Goal: Book appointment/travel/reservation

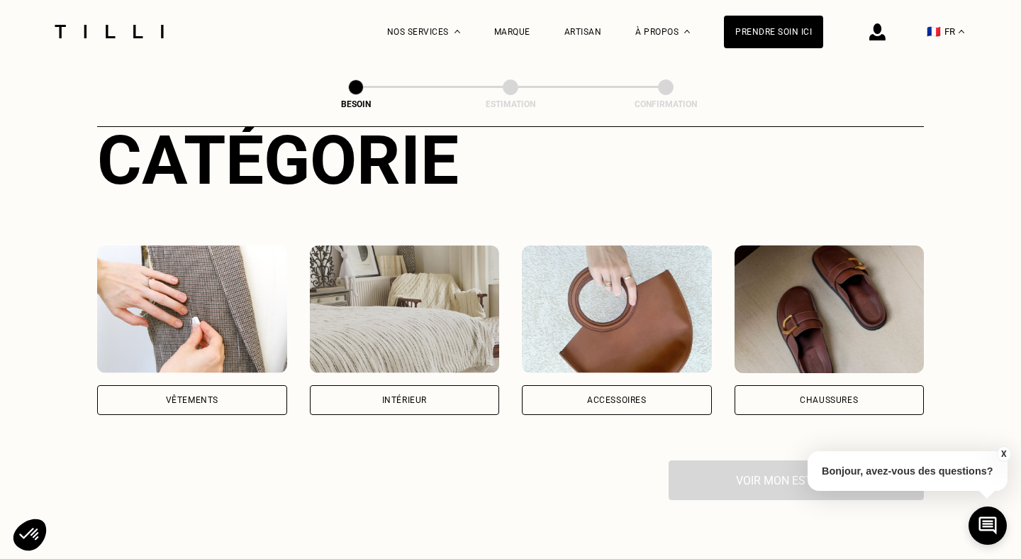
click at [218, 396] on div "Vêtements" at bounding box center [192, 400] width 52 height 9
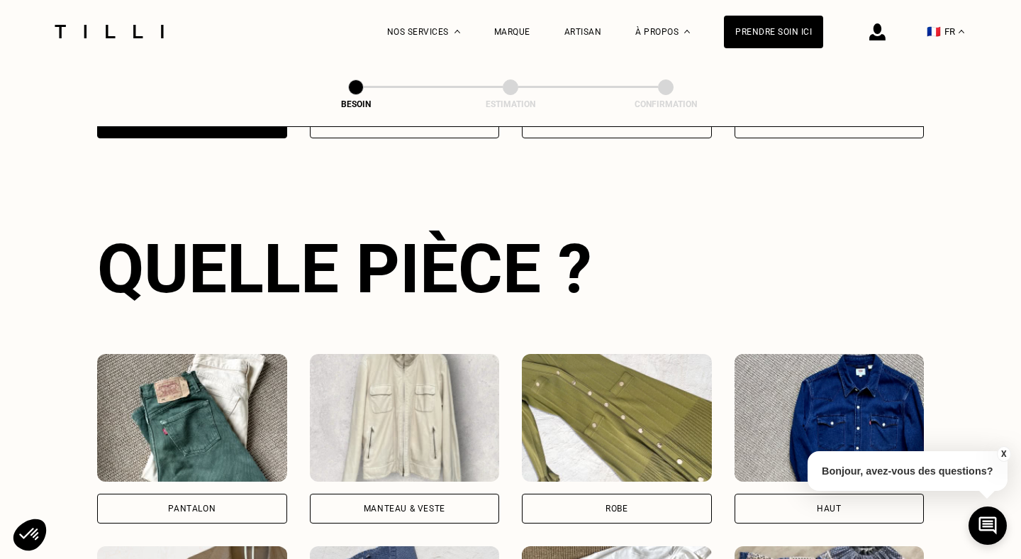
scroll to position [461, 0]
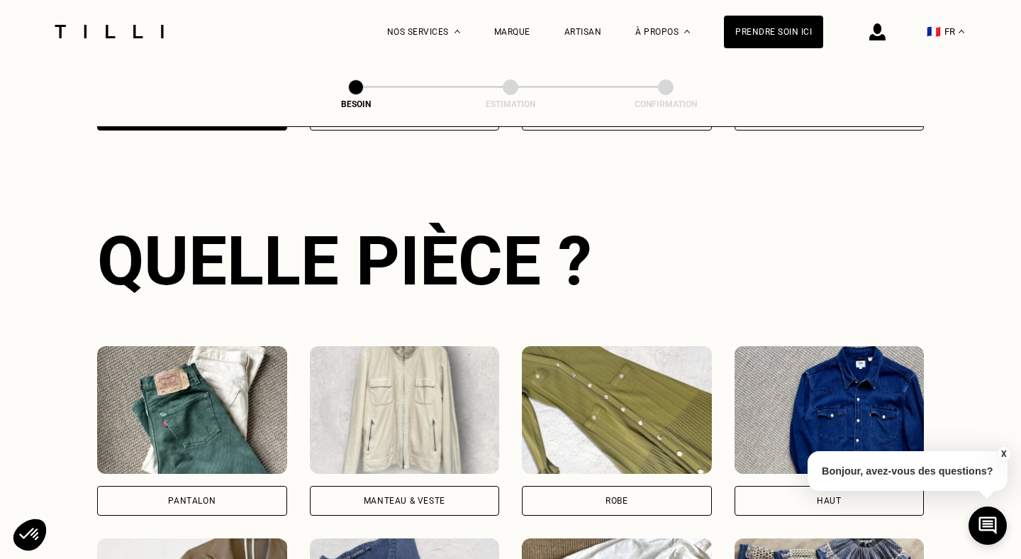
click at [218, 486] on div "Pantalon" at bounding box center [192, 501] width 190 height 30
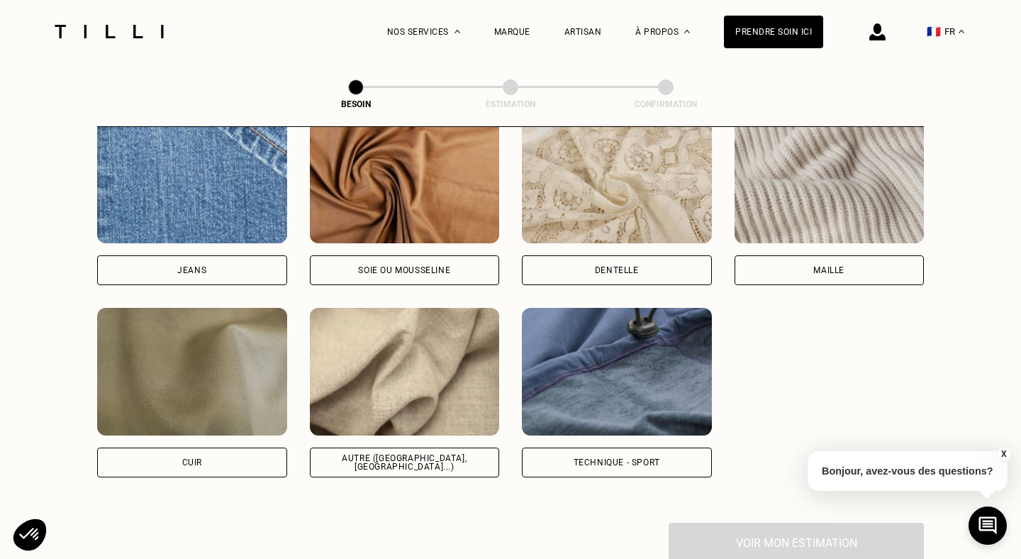
scroll to position [1549, 0]
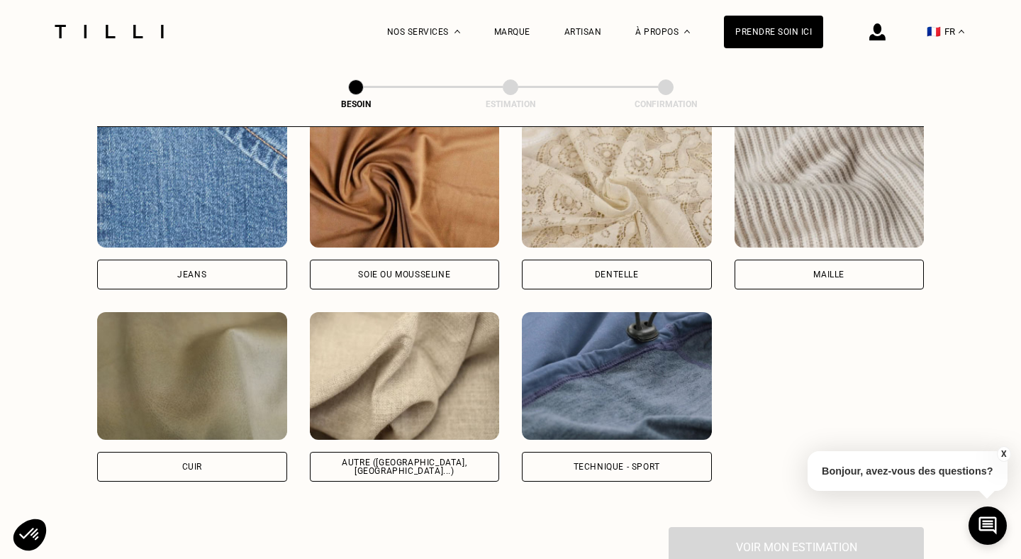
click at [202, 270] on div "Jeans" at bounding box center [191, 274] width 29 height 9
select select "FR"
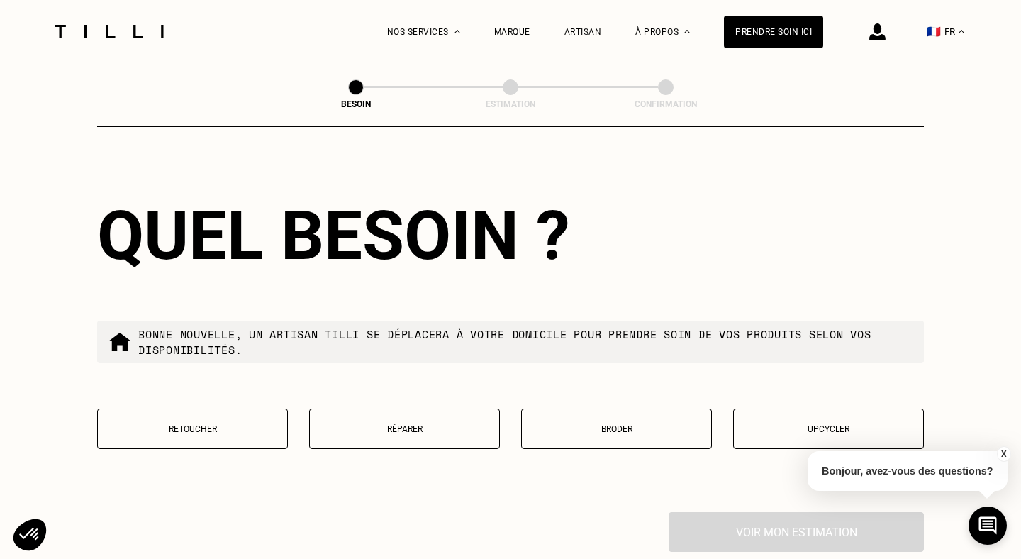
scroll to position [2373, 0]
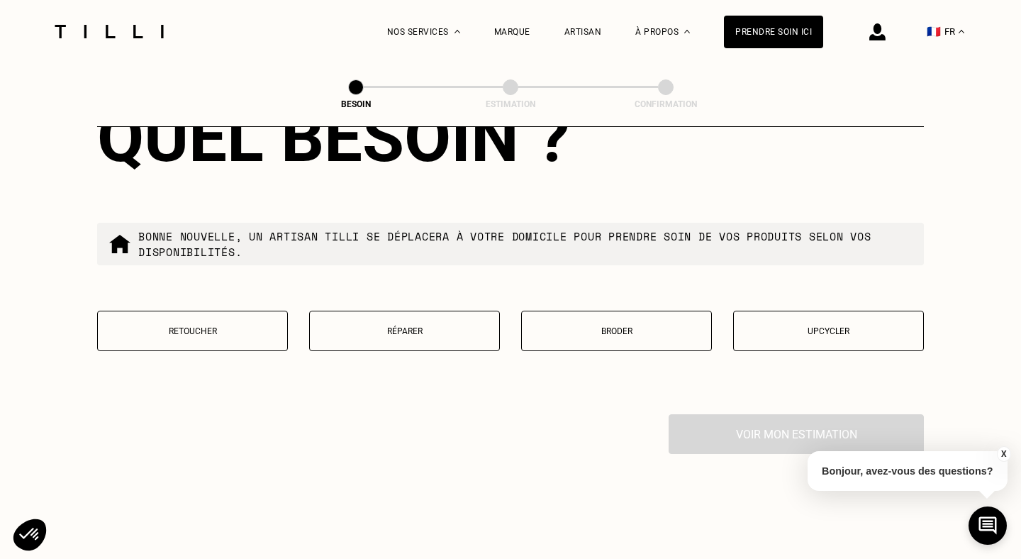
click at [1001, 451] on button "X" at bounding box center [1003, 454] width 14 height 16
click at [428, 327] on button "Réparer" at bounding box center [404, 330] width 191 height 40
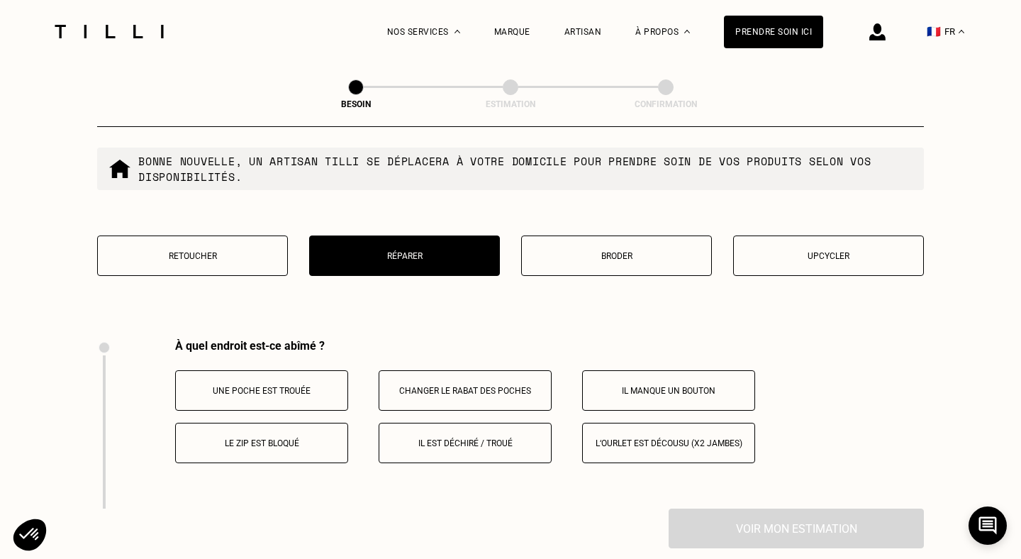
scroll to position [2501, 0]
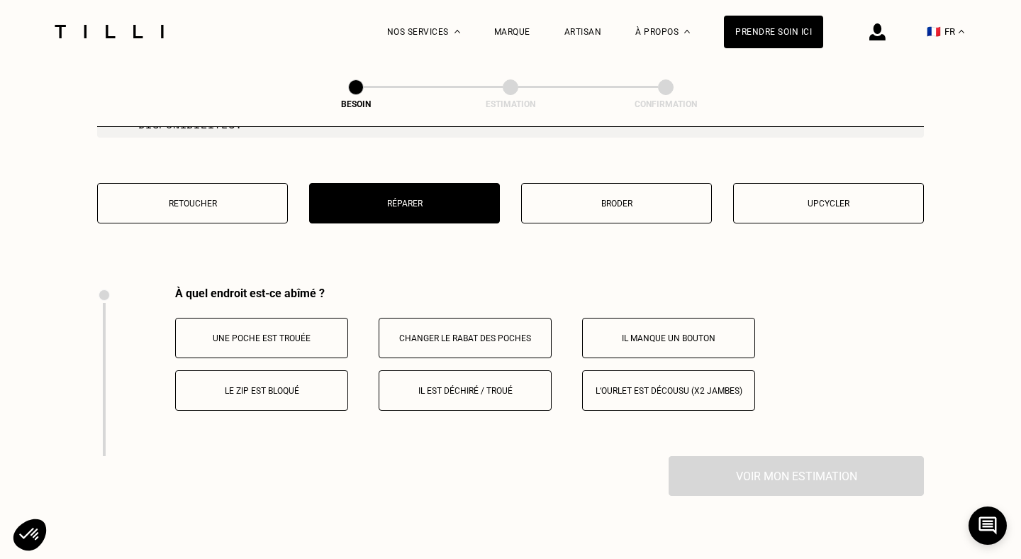
click at [486, 386] on p "Il est déchiré / troué" at bounding box center [464, 391] width 157 height 10
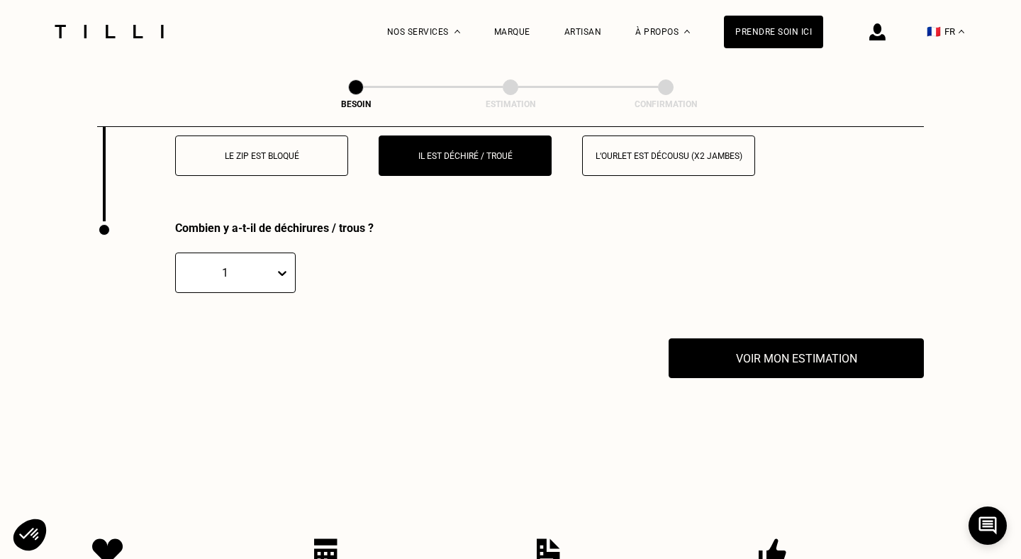
scroll to position [2730, 0]
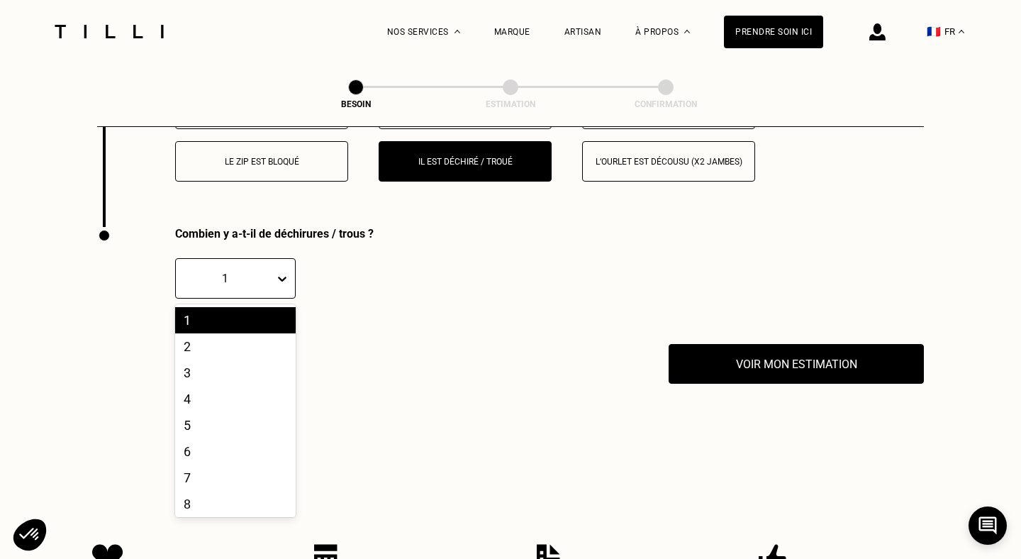
click at [262, 271] on div "1" at bounding box center [225, 277] width 84 height 13
drag, startPoint x: 252, startPoint y: 304, endPoint x: 435, endPoint y: 316, distance: 183.3
click at [252, 307] on div "1" at bounding box center [235, 320] width 121 height 26
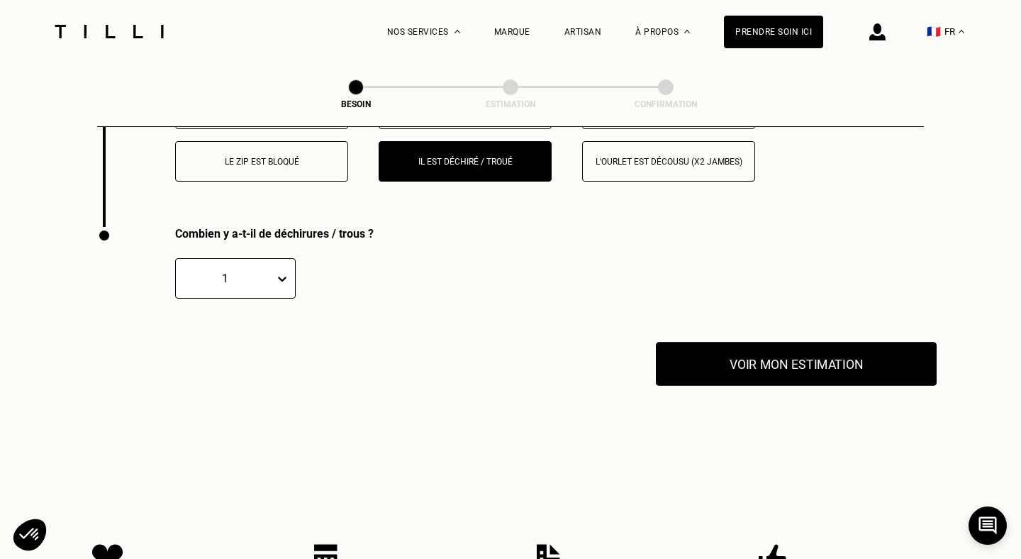
click at [827, 352] on button "Voir mon estimation" at bounding box center [796, 364] width 281 height 44
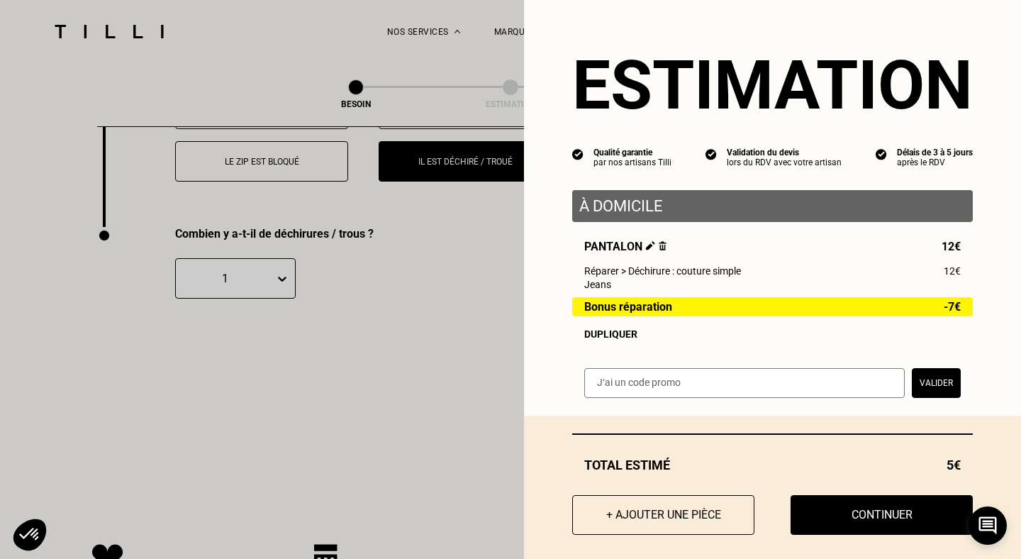
scroll to position [12, 0]
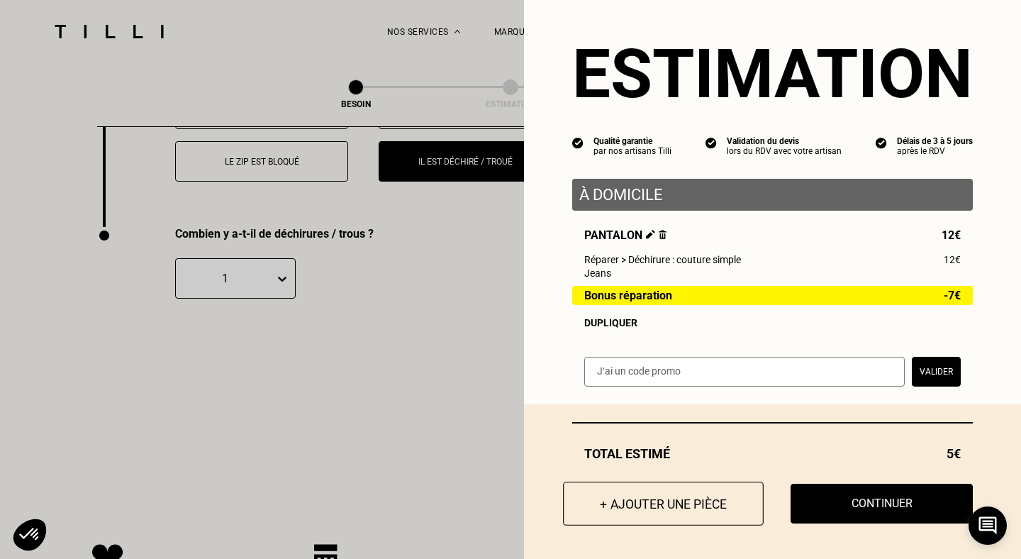
click at [666, 499] on button "+ Ajouter une pièce" at bounding box center [663, 503] width 201 height 44
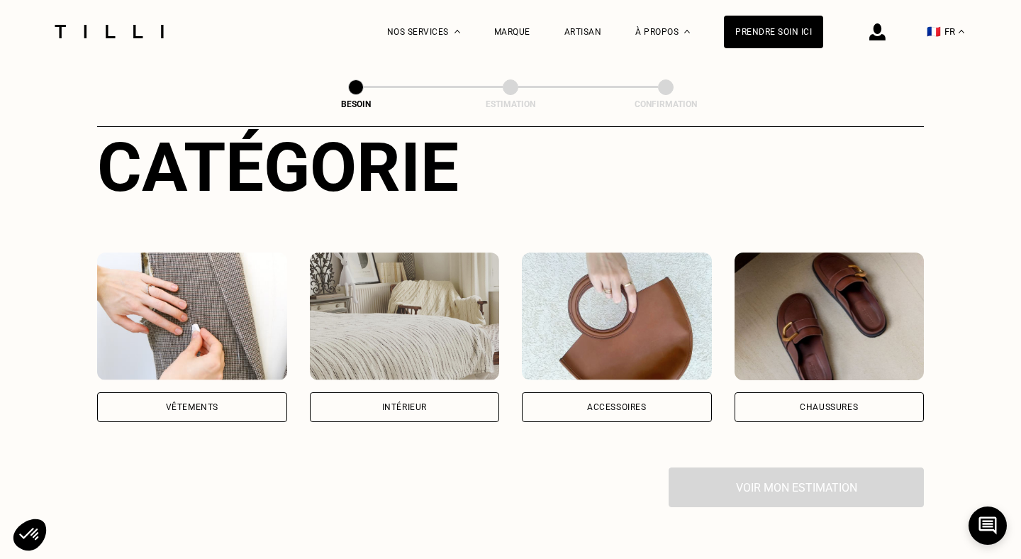
scroll to position [226, 0]
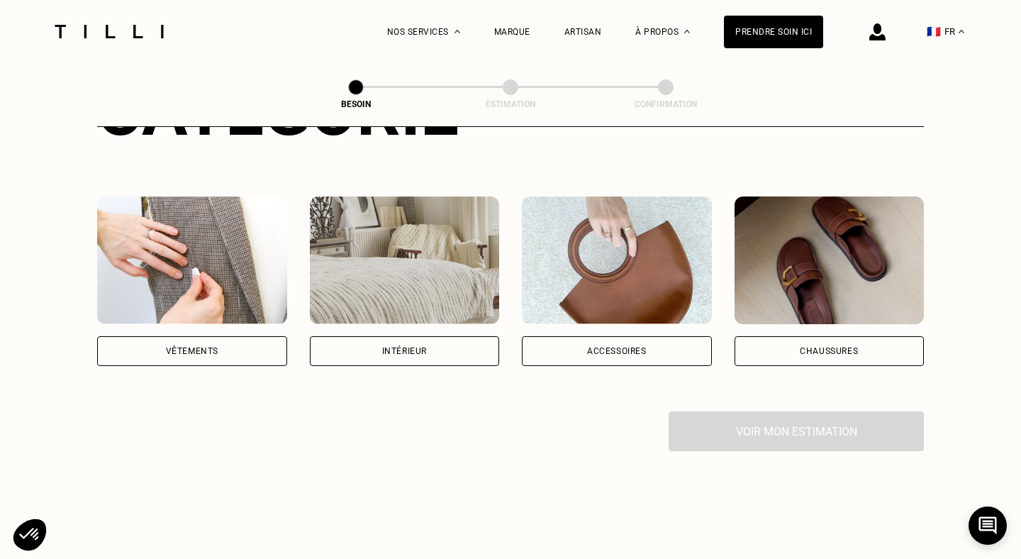
click at [186, 336] on div "Vêtements" at bounding box center [192, 351] width 190 height 30
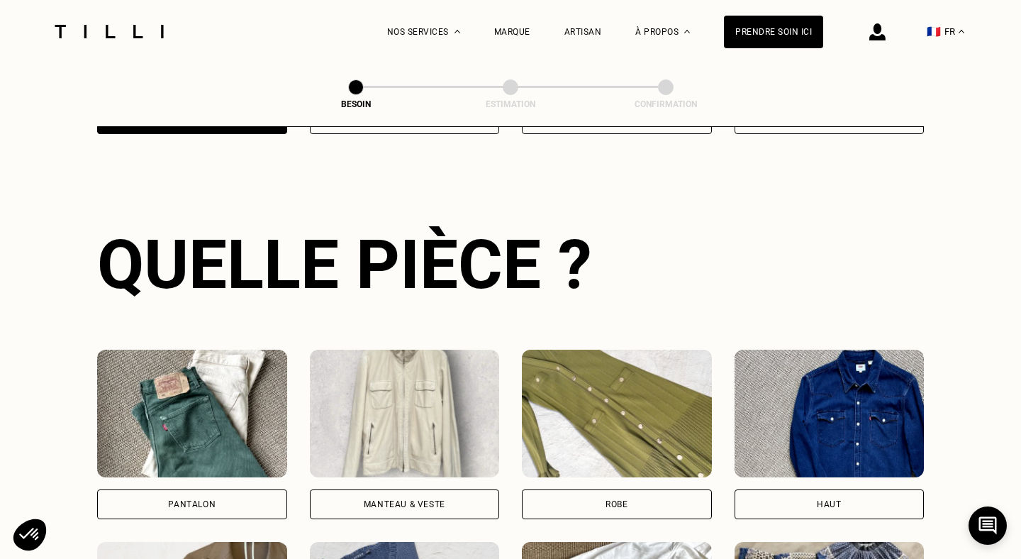
scroll to position [461, 0]
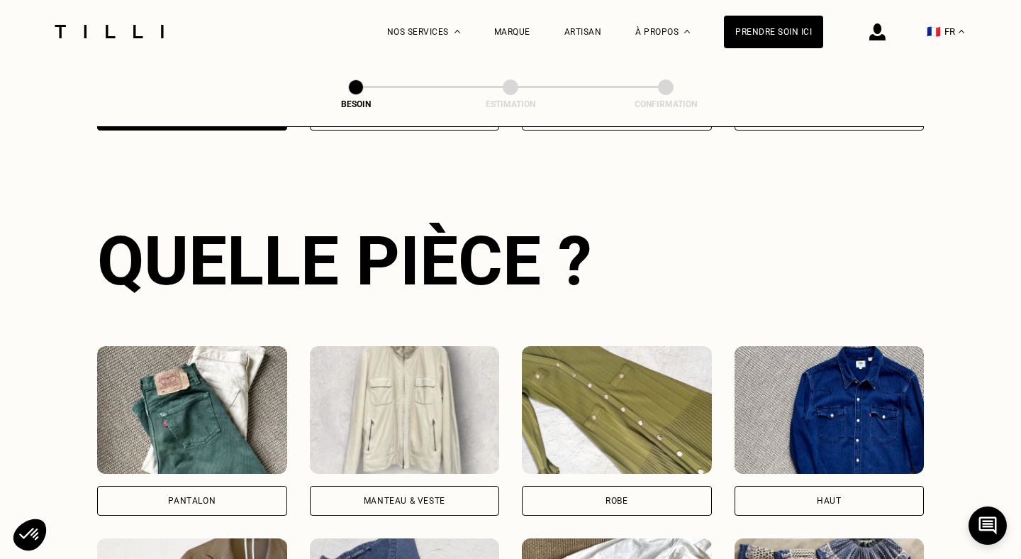
click at [197, 496] on div "Pantalon" at bounding box center [191, 500] width 47 height 9
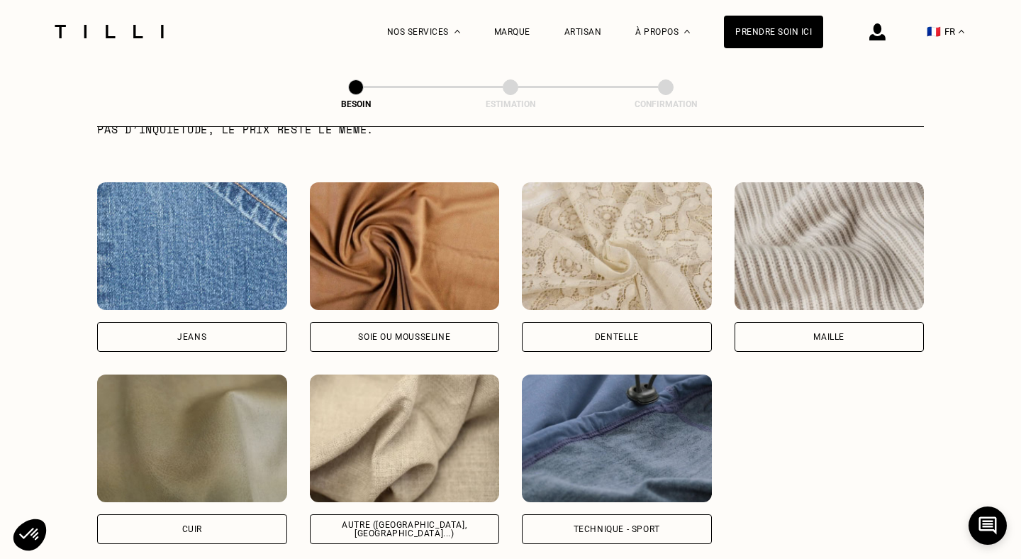
scroll to position [1559, 0]
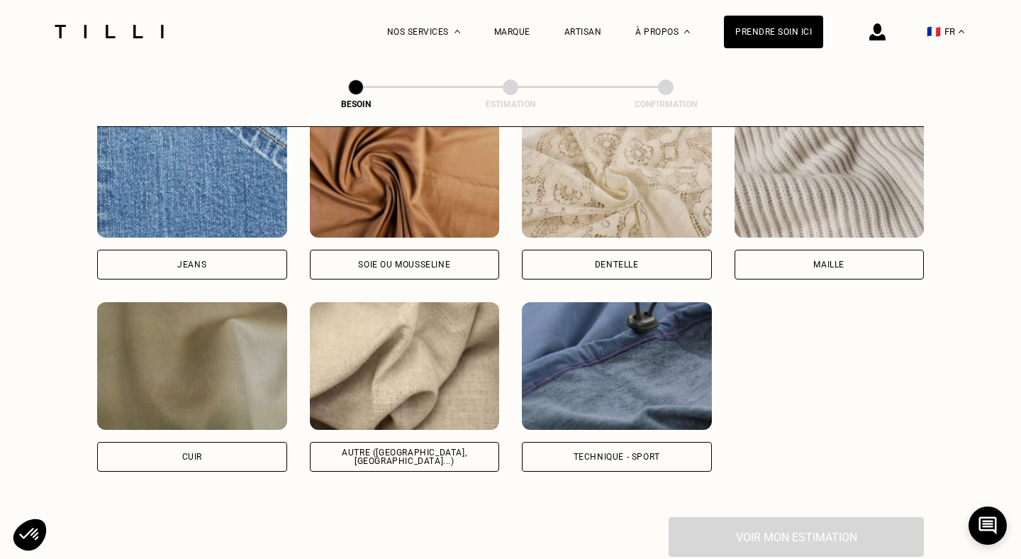
click at [391, 448] on div "Autre ([GEOGRAPHIC_DATA], [GEOGRAPHIC_DATA]...)" at bounding box center [405, 456] width 166 height 17
select select "FR"
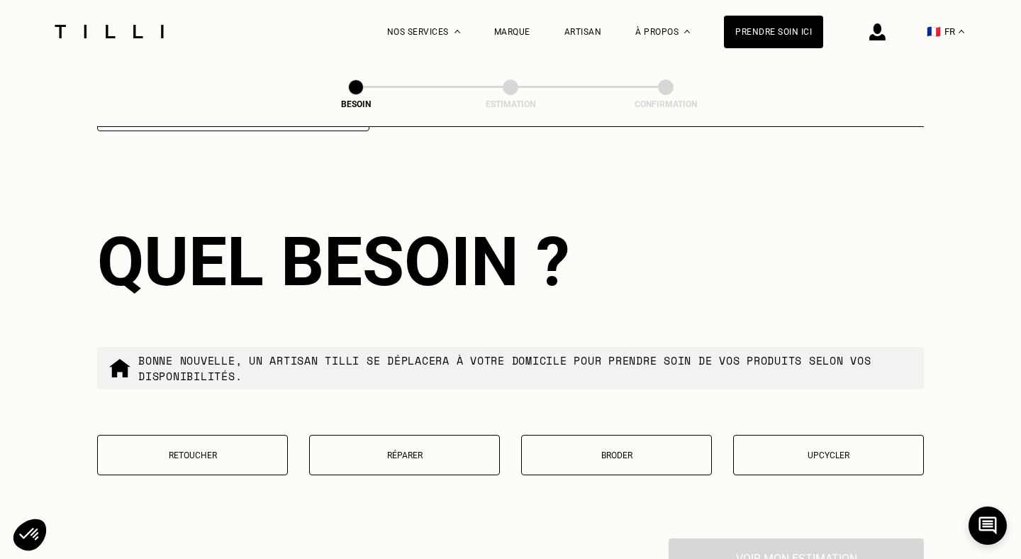
scroll to position [2303, 0]
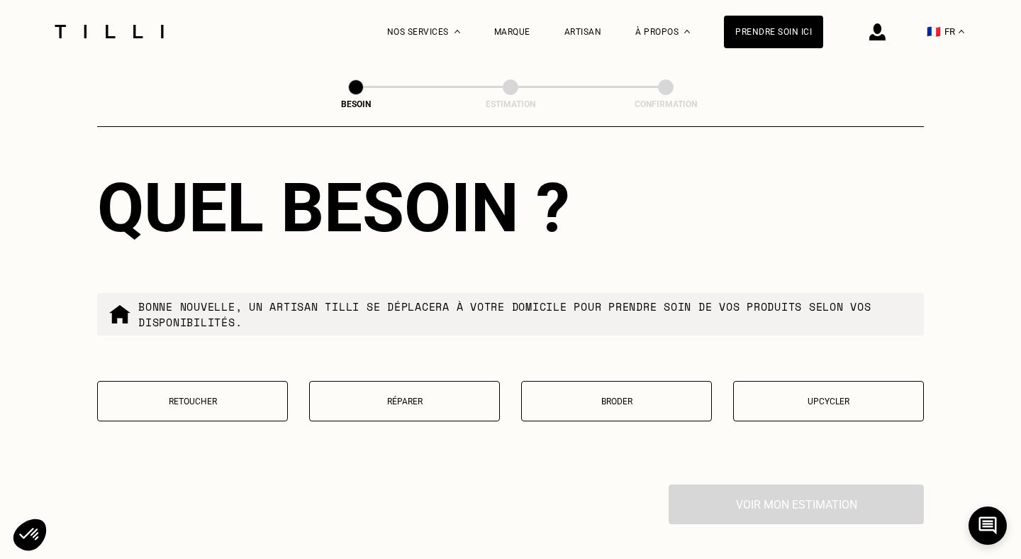
click at [486, 396] on p "Réparer" at bounding box center [404, 401] width 175 height 10
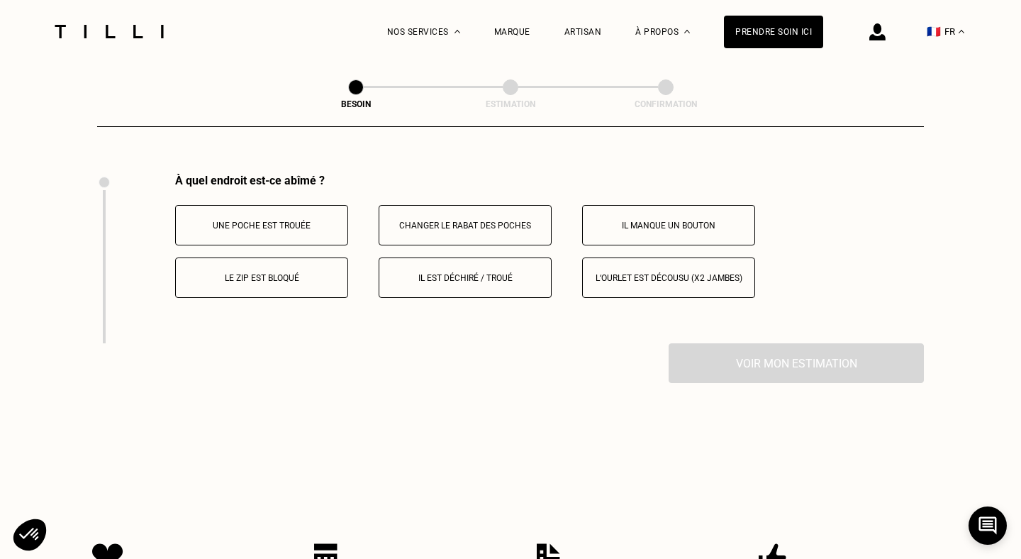
scroll to position [2614, 0]
click at [477, 272] on button "Il est déchiré / troué" at bounding box center [465, 277] width 173 height 40
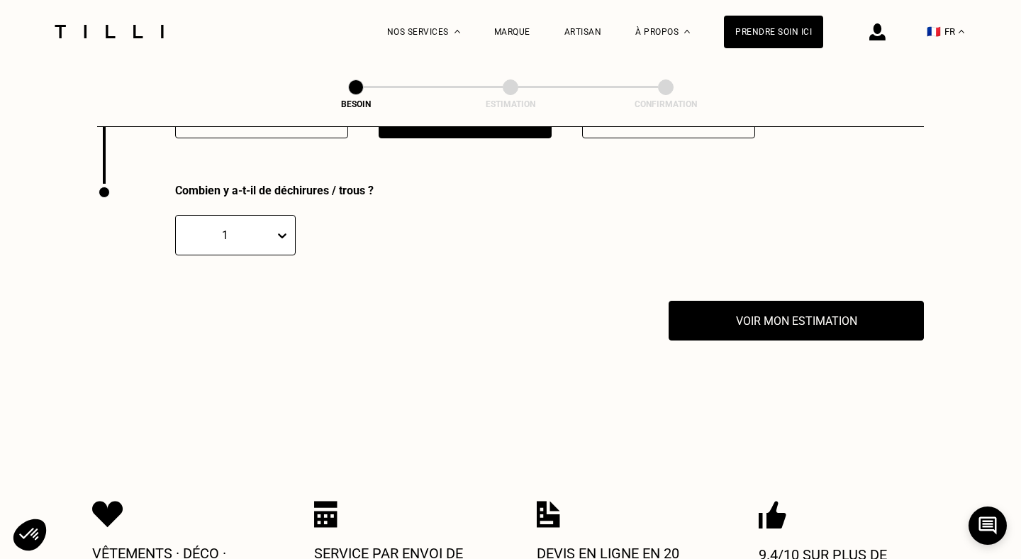
scroll to position [2784, 0]
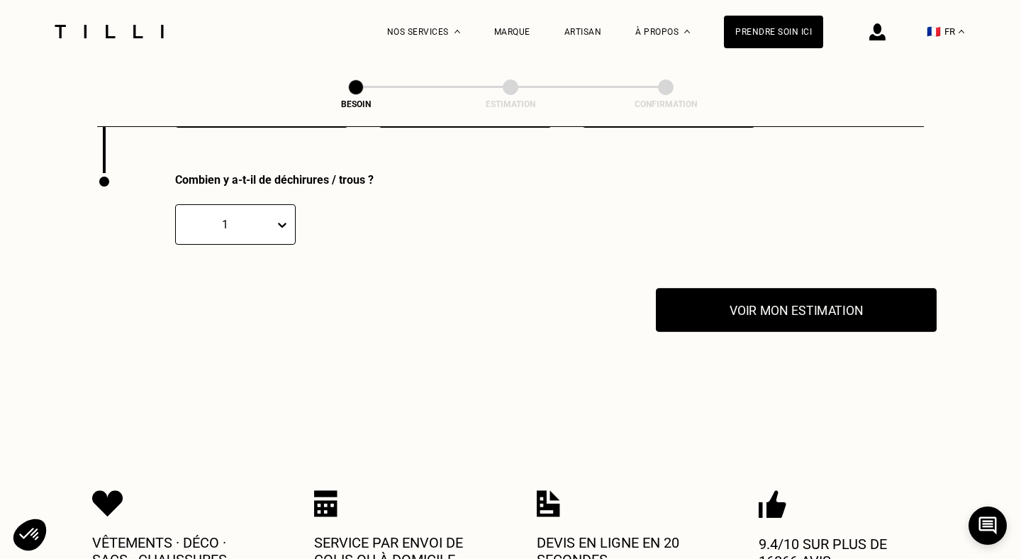
click at [759, 298] on button "Voir mon estimation" at bounding box center [796, 310] width 281 height 44
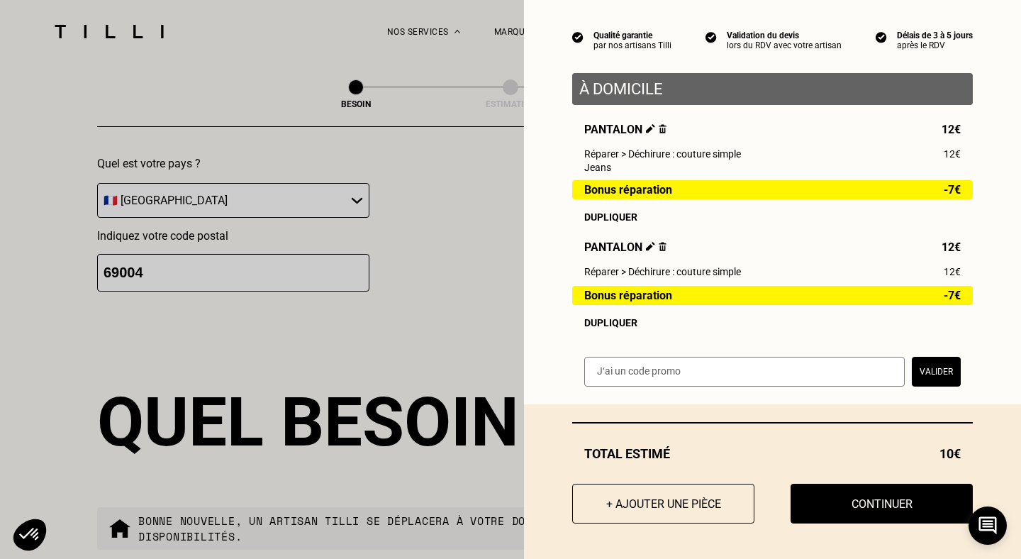
scroll to position [2054, 0]
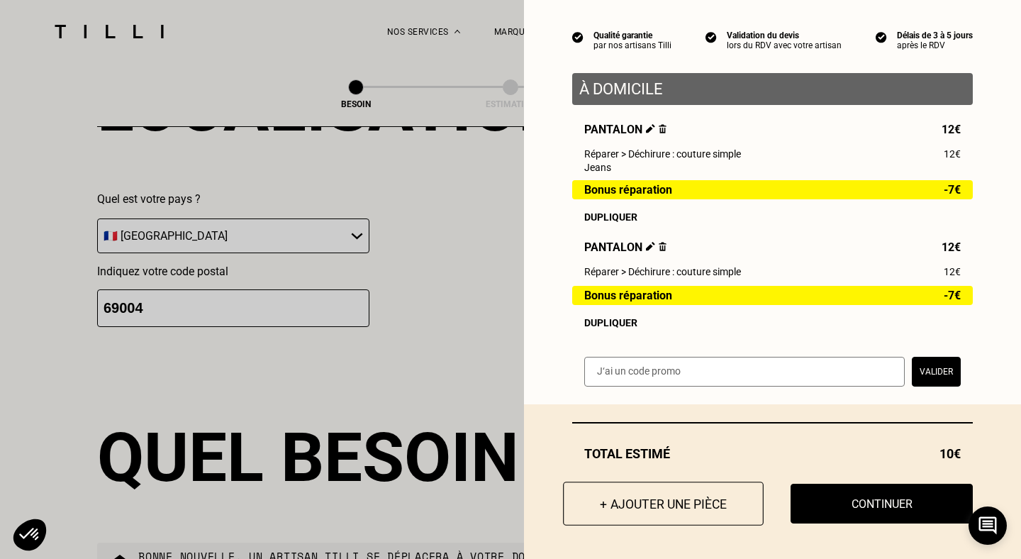
click at [683, 510] on button "+ Ajouter une pièce" at bounding box center [663, 503] width 201 height 44
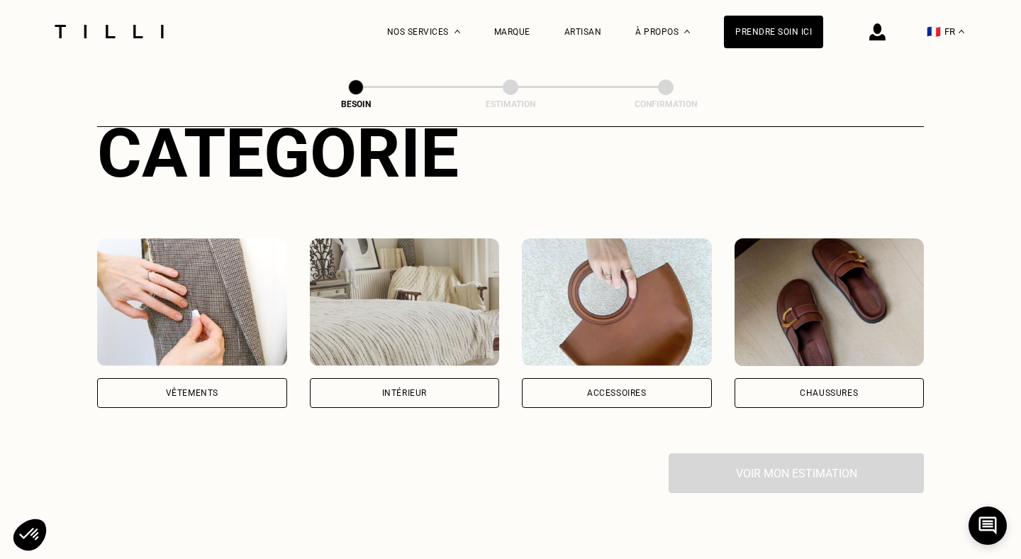
scroll to position [181, 0]
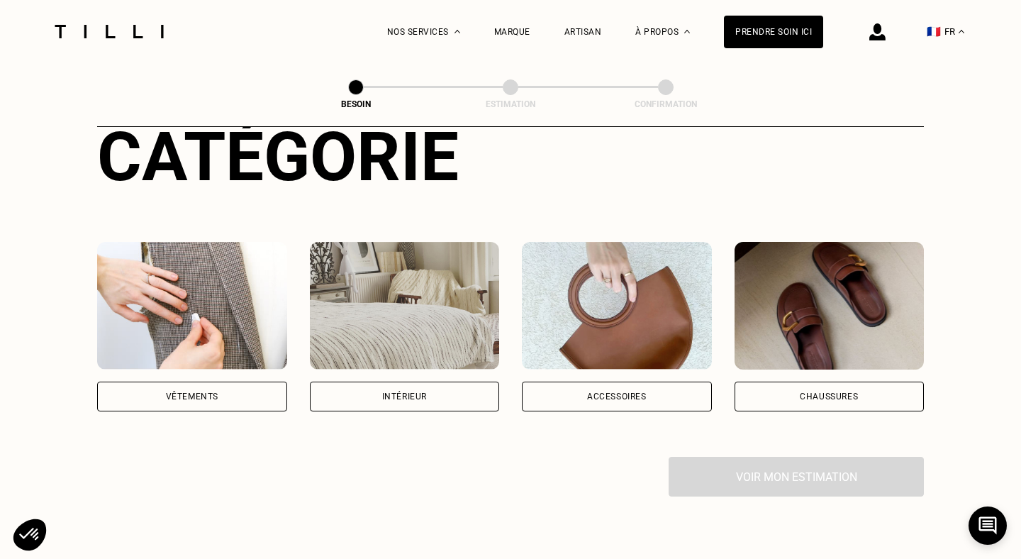
click at [184, 381] on div "Vêtements" at bounding box center [192, 396] width 190 height 30
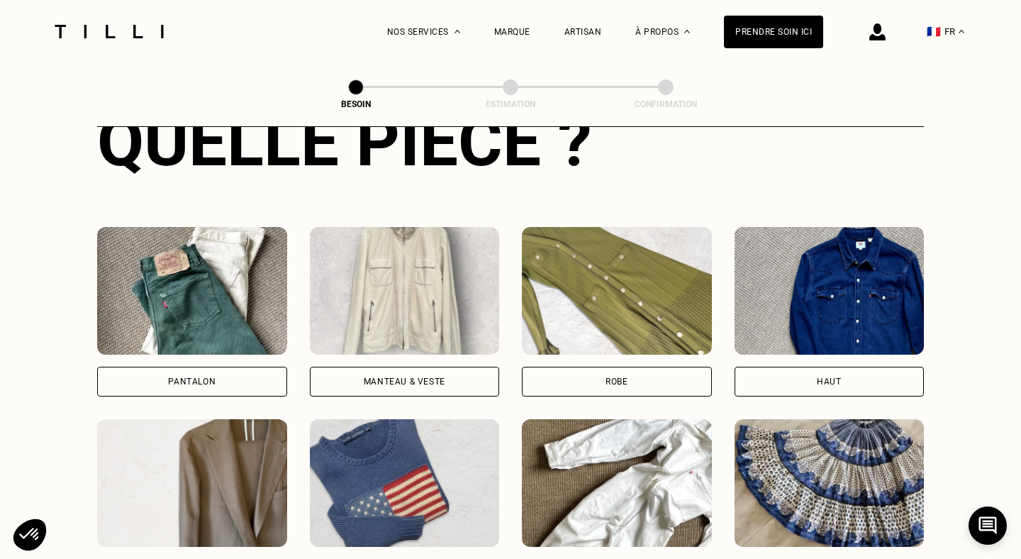
scroll to position [647, 0]
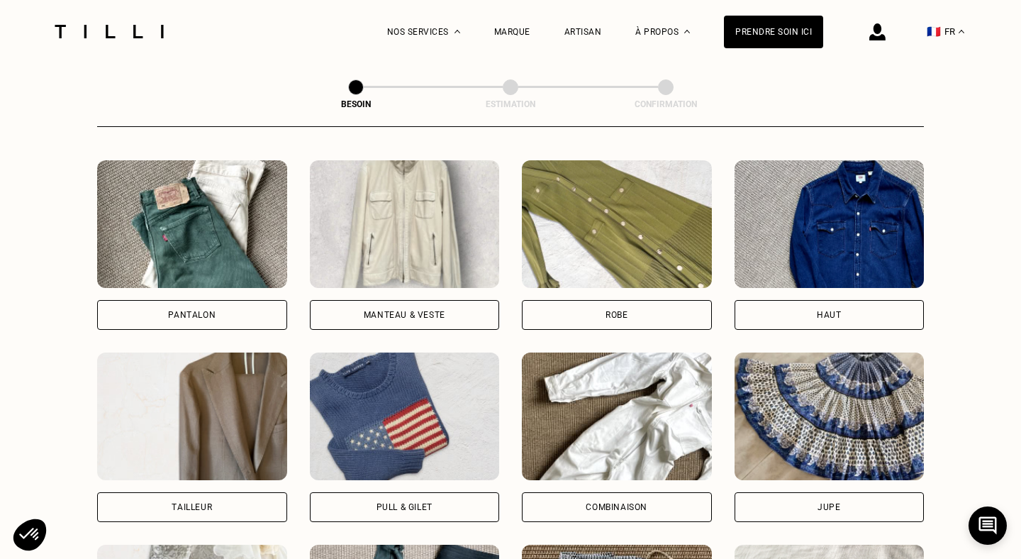
click at [793, 301] on div "Haut" at bounding box center [829, 315] width 190 height 30
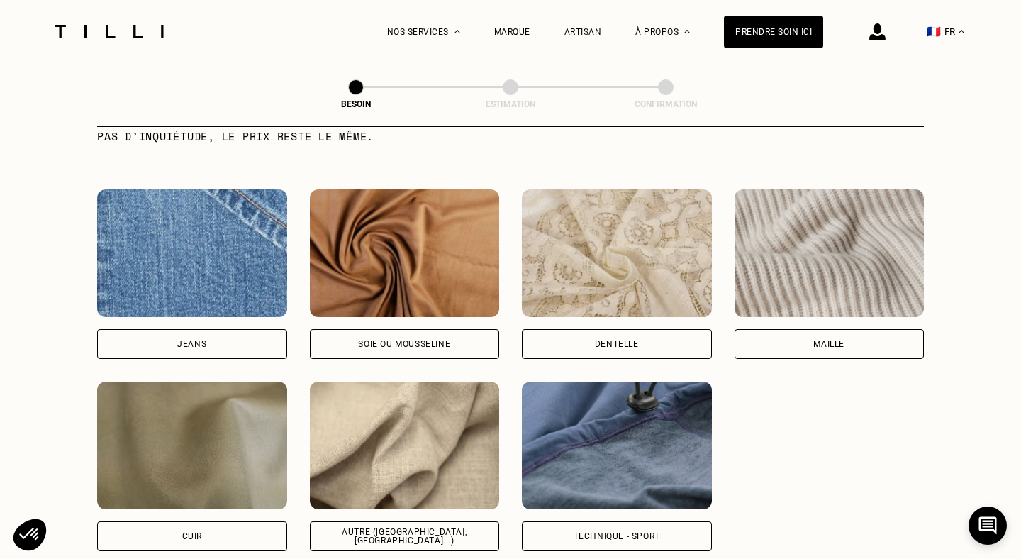
scroll to position [1490, 0]
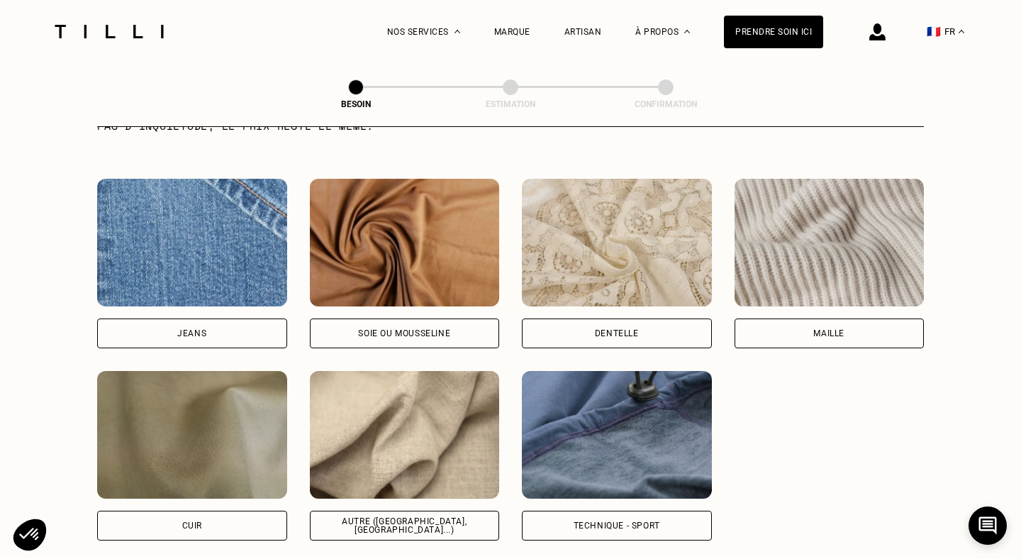
click at [406, 456] on img at bounding box center [405, 435] width 190 height 128
select select "FR"
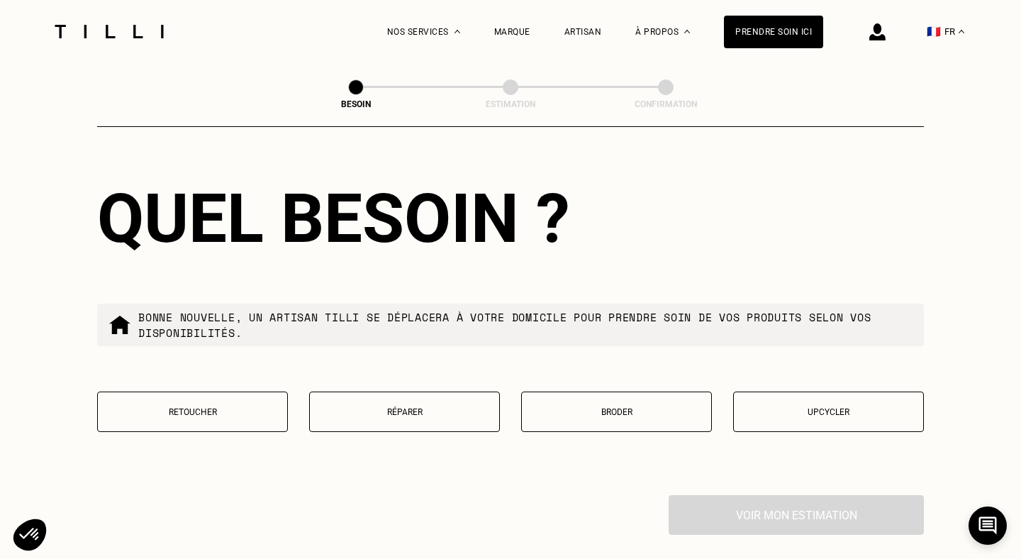
scroll to position [2321, 0]
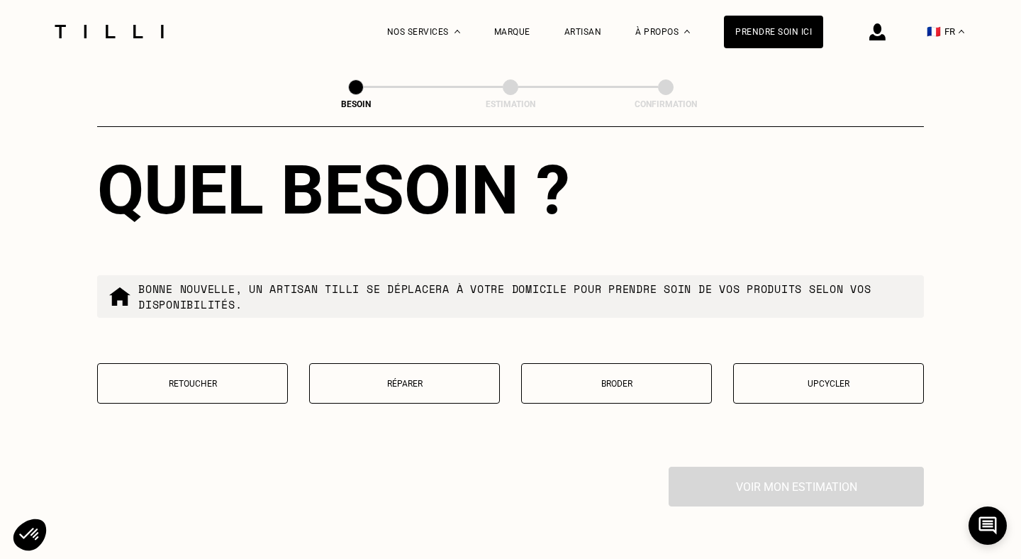
click at [810, 375] on button "Upcycler" at bounding box center [828, 383] width 191 height 40
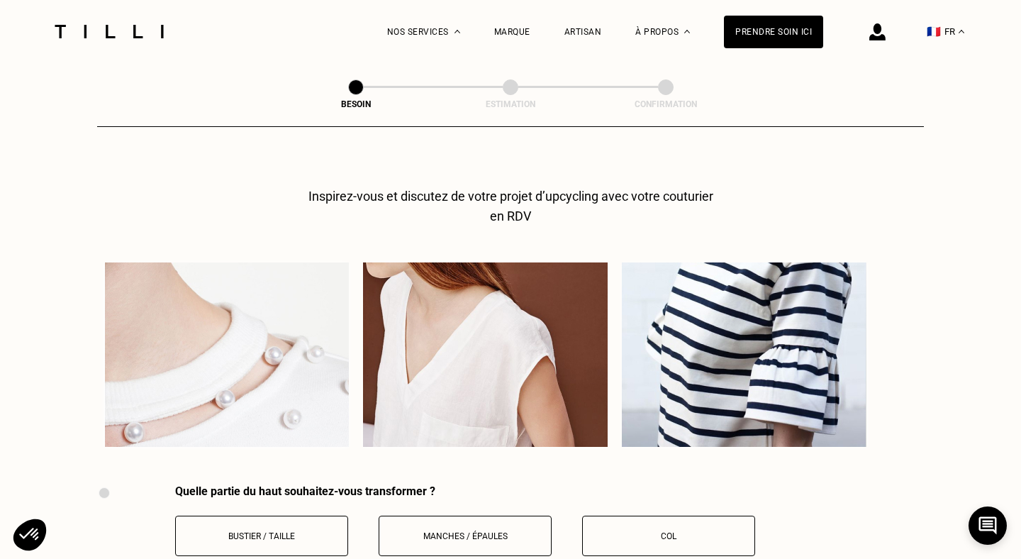
scroll to position [2708, 0]
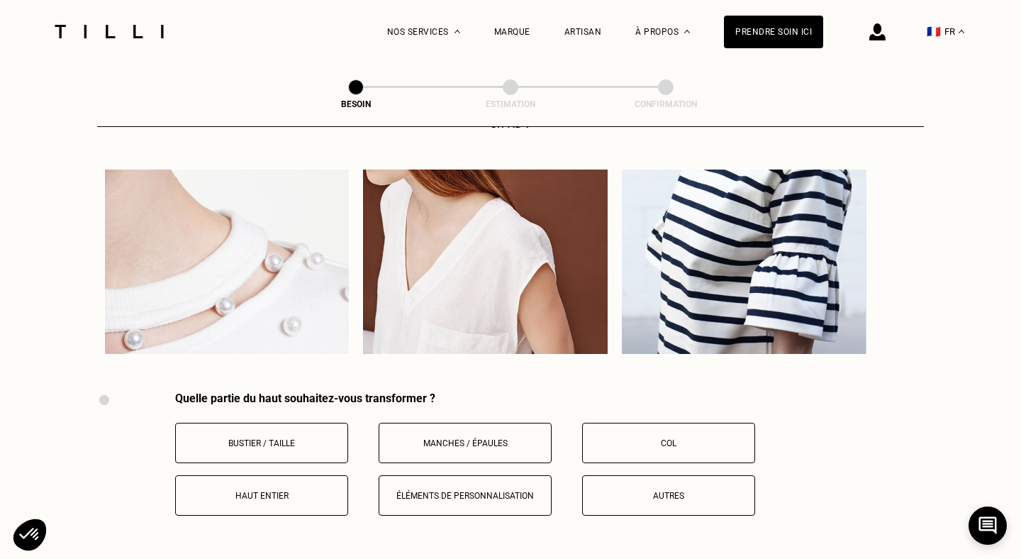
click at [661, 486] on button "Autres" at bounding box center [668, 495] width 173 height 40
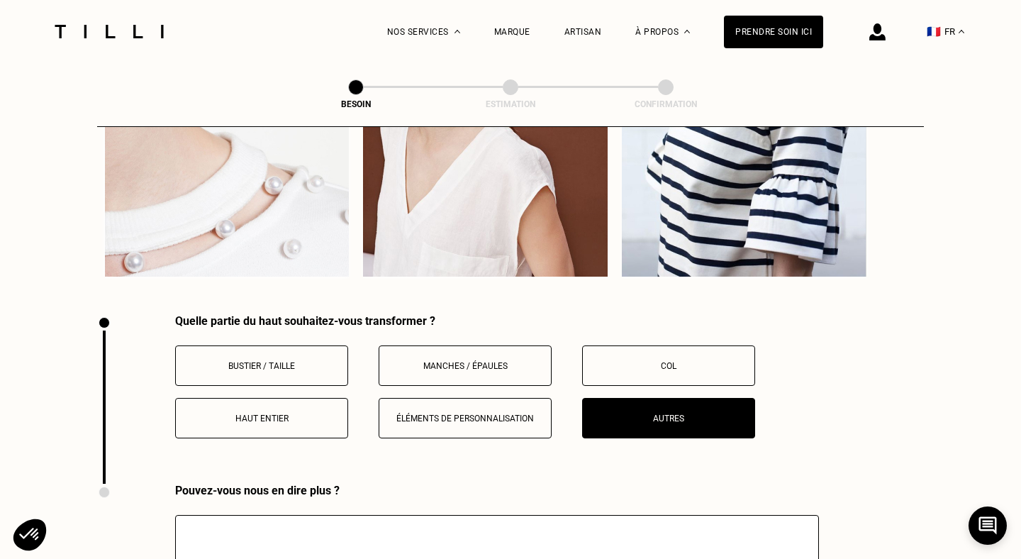
scroll to position [2826, 0]
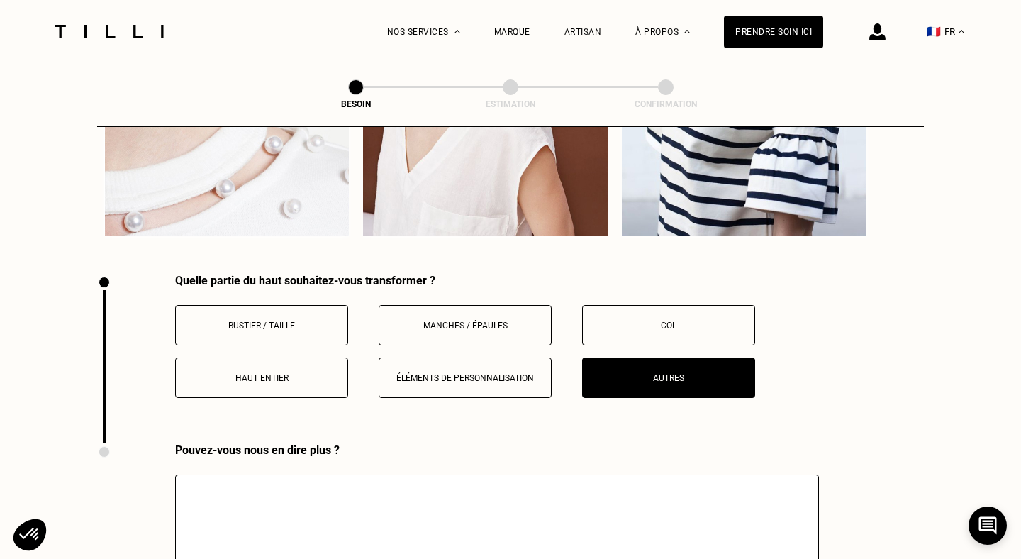
click at [274, 373] on p "Haut entier" at bounding box center [261, 378] width 157 height 10
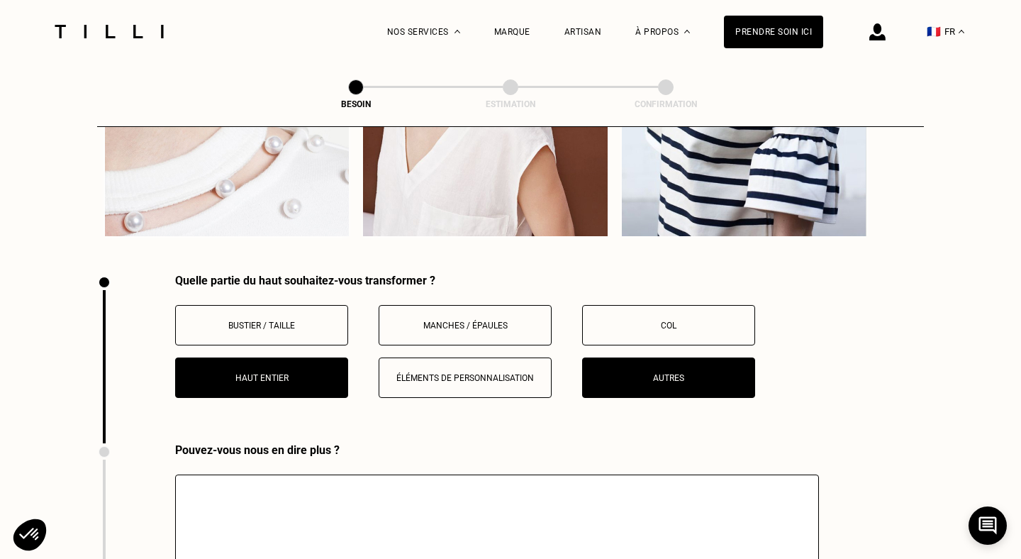
click at [644, 373] on p "Autres" at bounding box center [668, 378] width 157 height 10
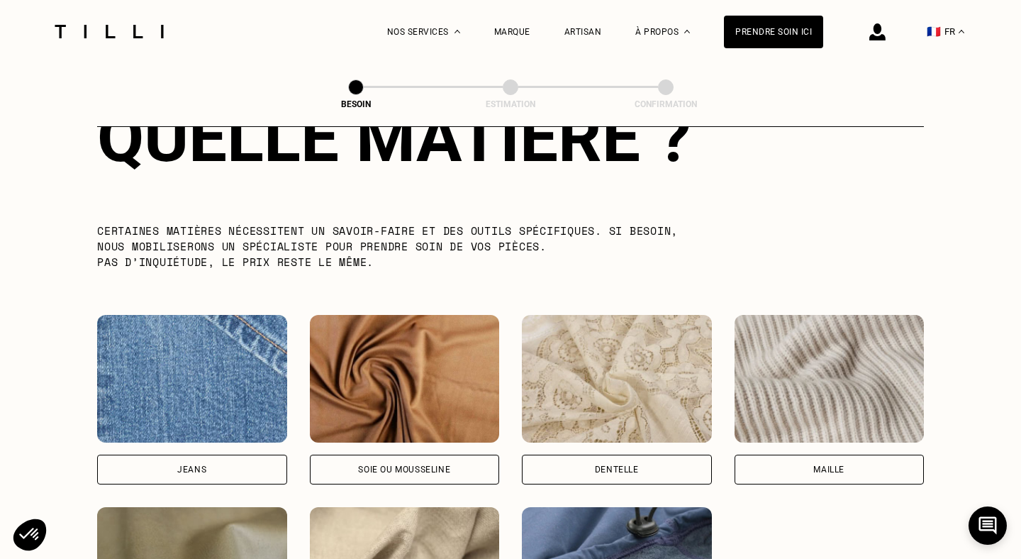
scroll to position [1411, 0]
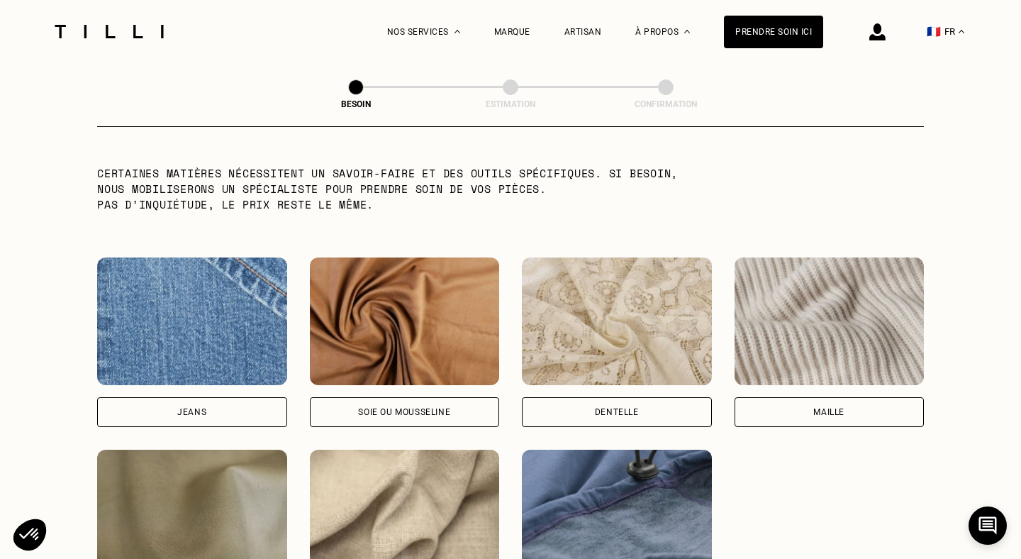
click at [208, 400] on div "Jeans" at bounding box center [192, 412] width 190 height 30
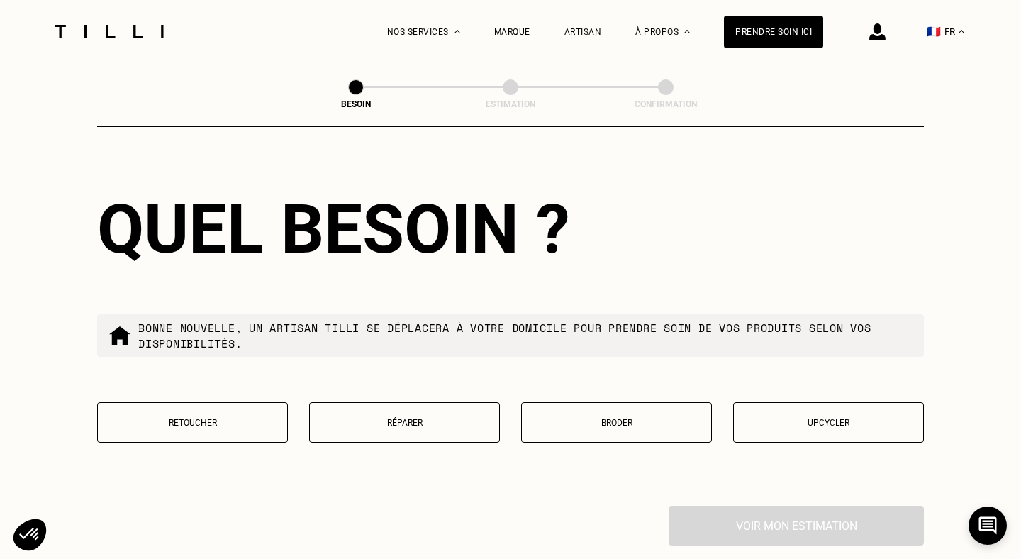
scroll to position [2289, 0]
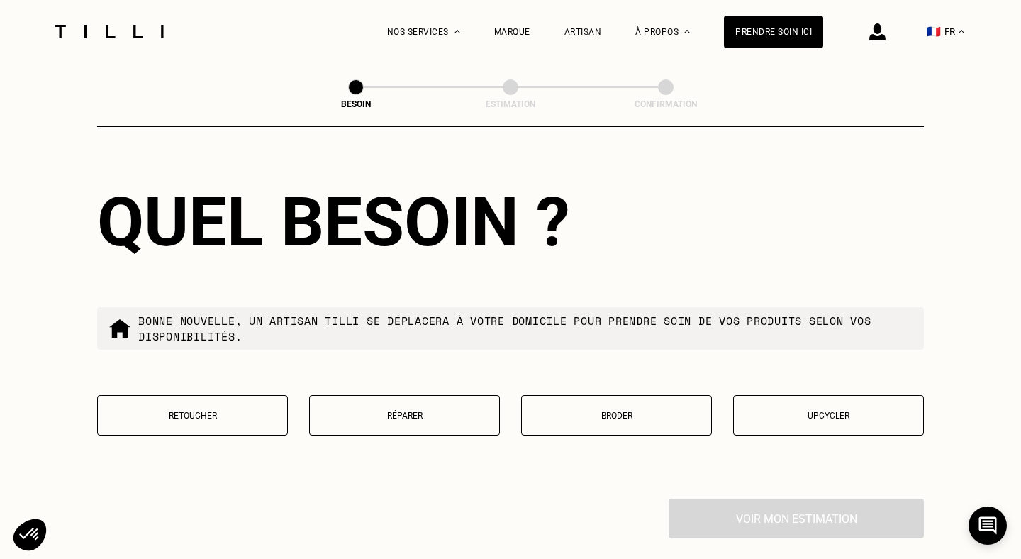
click at [150, 408] on button "Retoucher" at bounding box center [192, 415] width 191 height 40
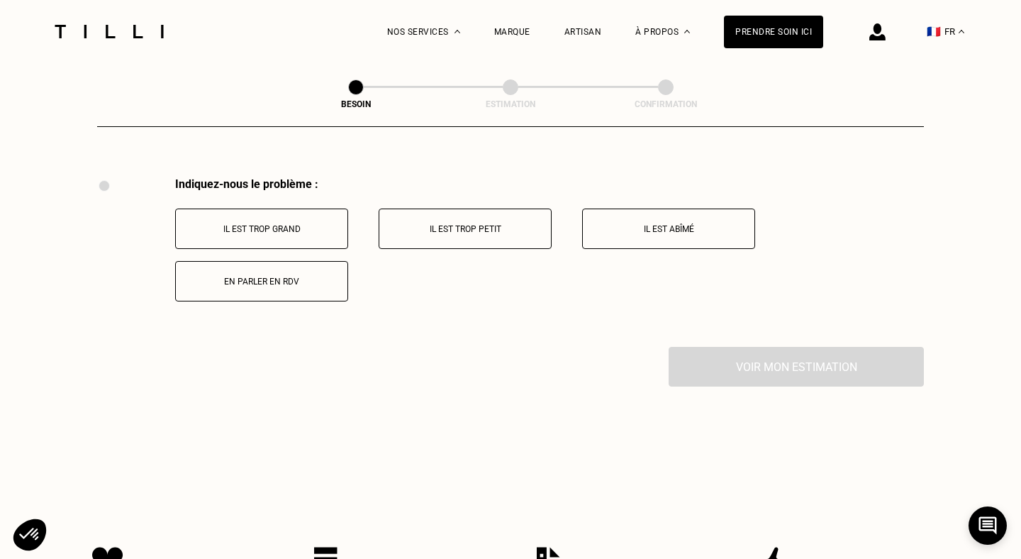
scroll to position [2614, 0]
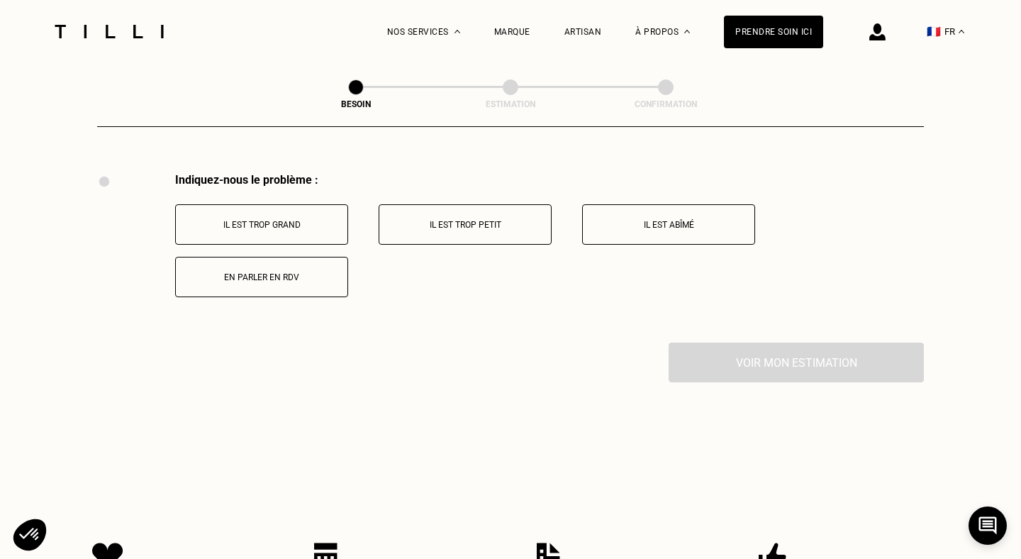
click at [284, 222] on button "Il est trop grand" at bounding box center [261, 224] width 173 height 40
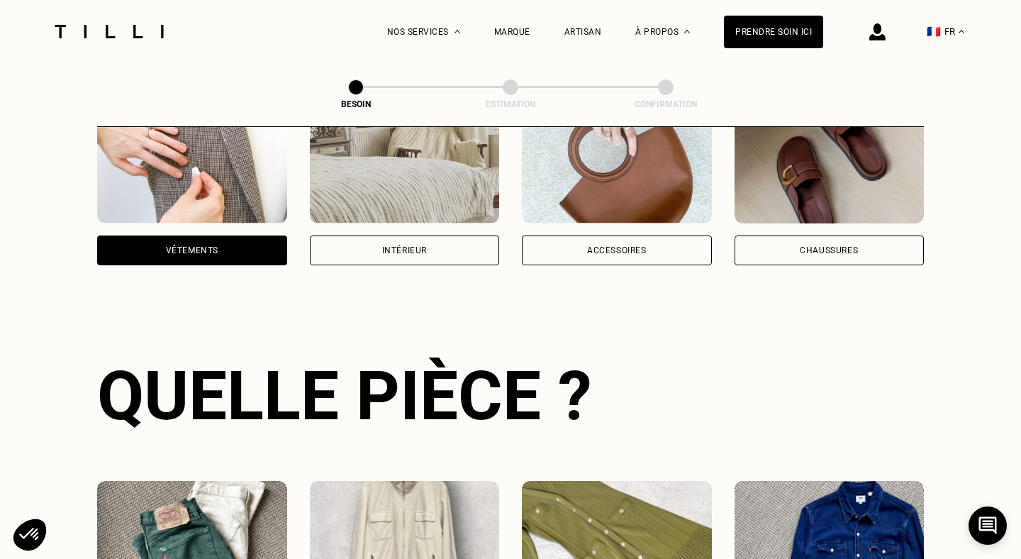
scroll to position [522, 0]
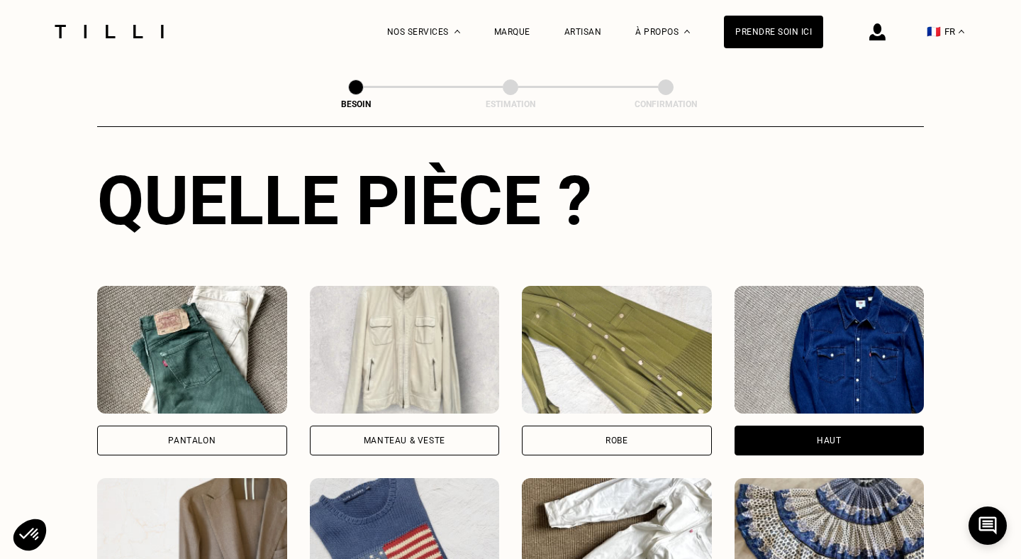
click at [231, 425] on div "Pantalon" at bounding box center [192, 440] width 190 height 30
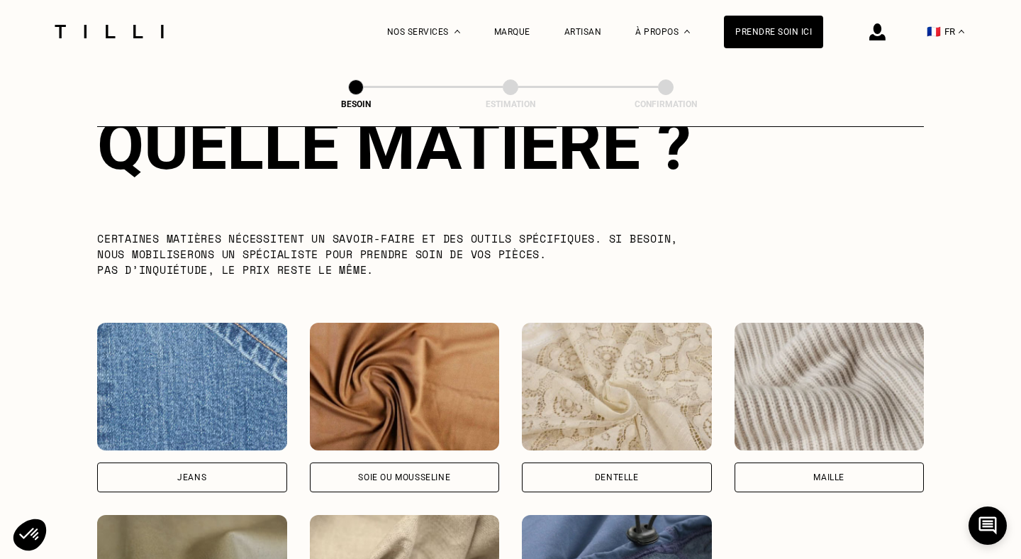
scroll to position [1357, 0]
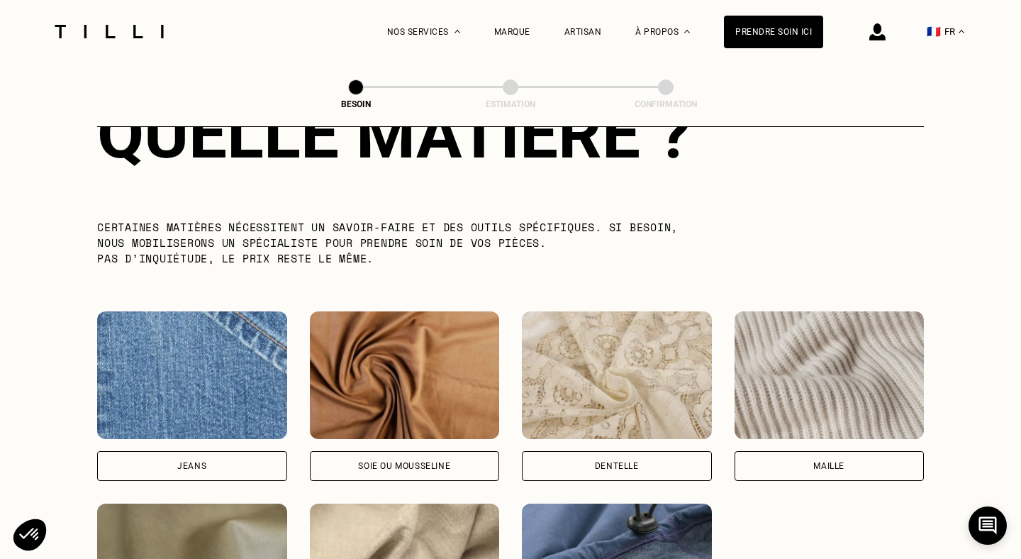
click at [223, 455] on div "Jeans" at bounding box center [192, 466] width 190 height 30
select select "FR"
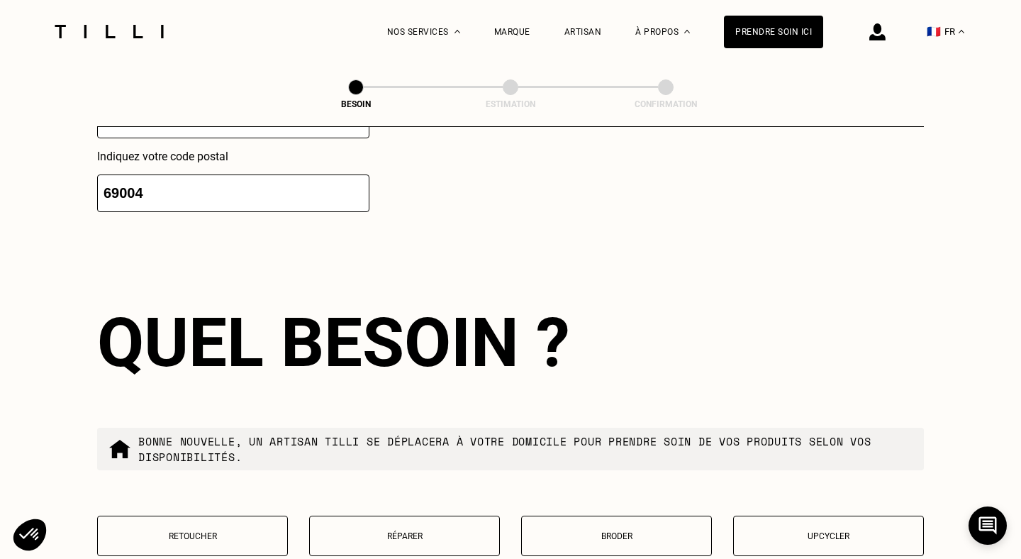
scroll to position [2290, 0]
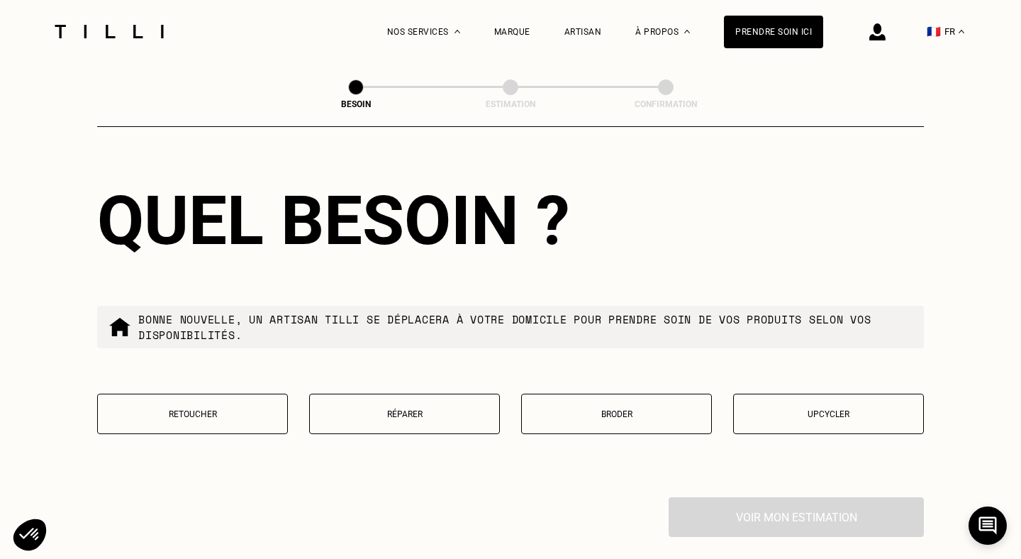
click at [222, 408] on button "Retoucher" at bounding box center [192, 413] width 191 height 40
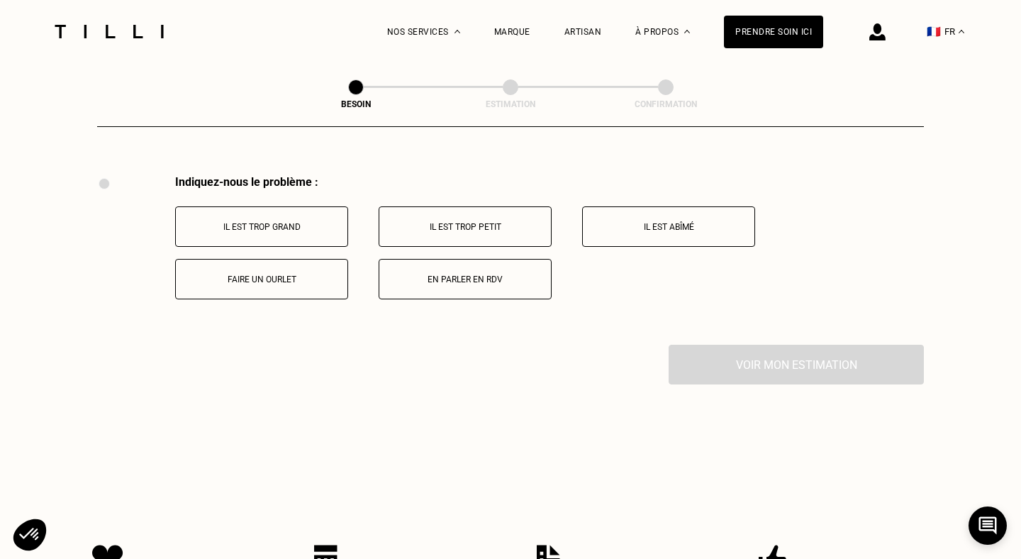
scroll to position [2614, 0]
click at [281, 220] on p "Il est trop grand" at bounding box center [261, 225] width 157 height 10
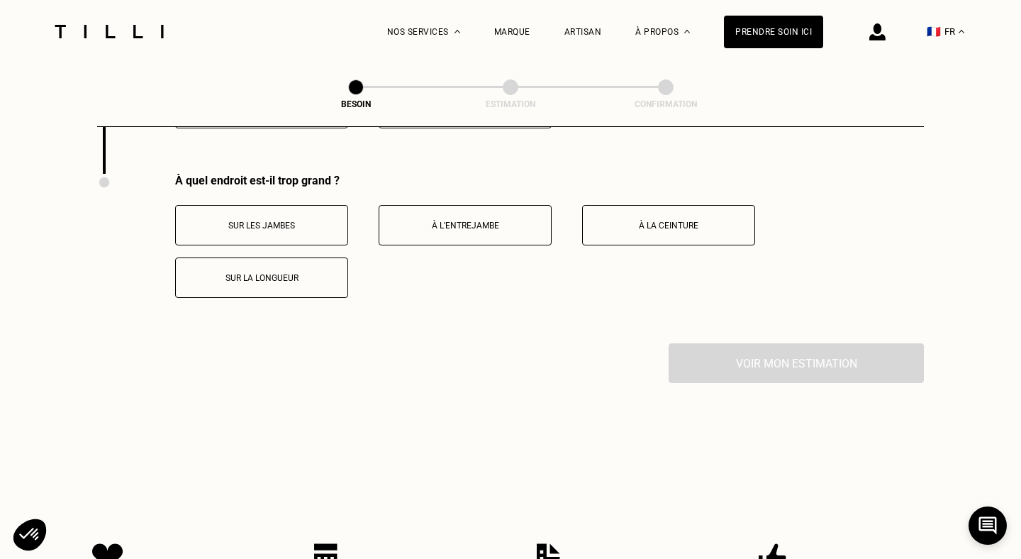
scroll to position [2784, 0]
click at [614, 224] on button "À la ceinture" at bounding box center [668, 224] width 173 height 40
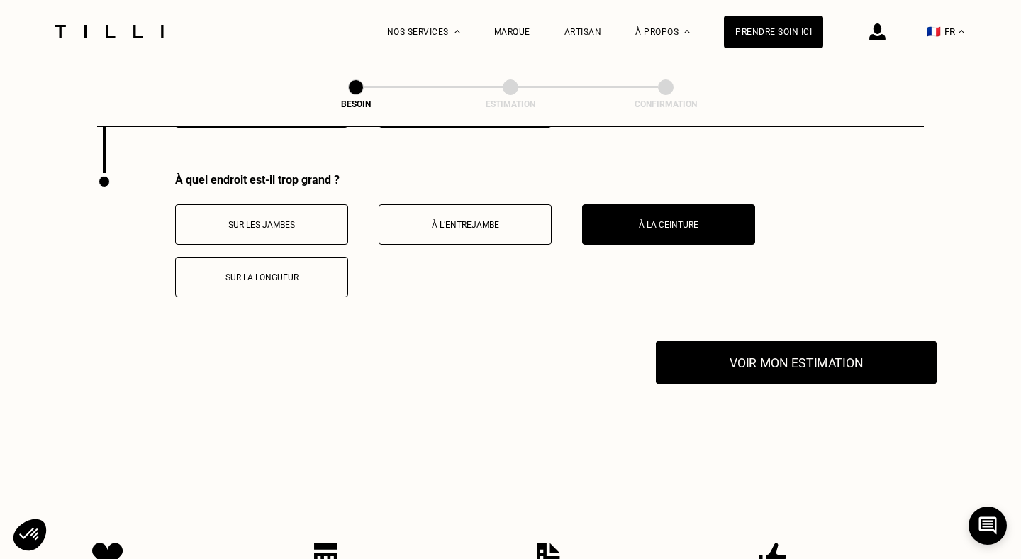
click at [743, 352] on button "Voir mon estimation" at bounding box center [796, 362] width 281 height 44
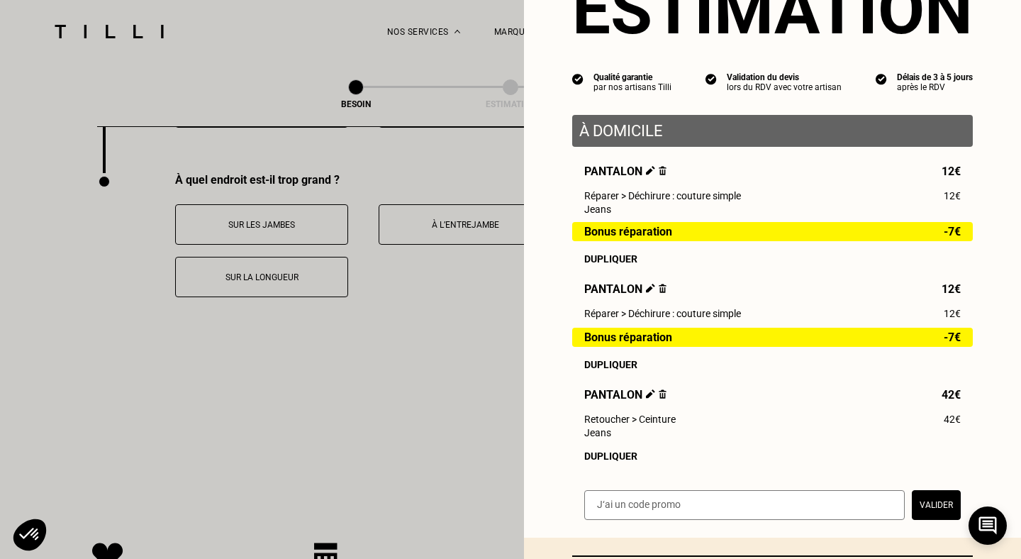
scroll to position [211, 0]
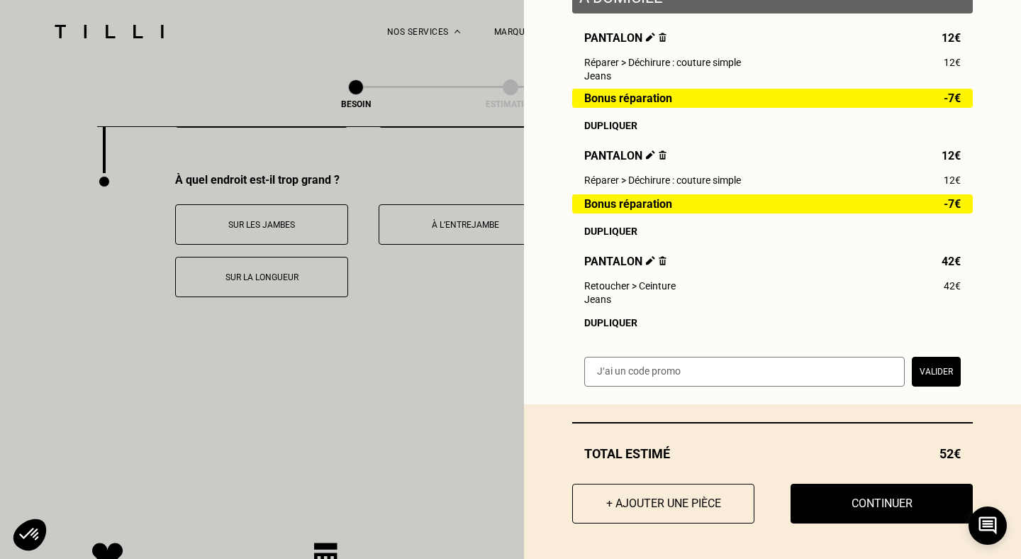
click at [661, 260] on img at bounding box center [663, 260] width 8 height 9
click at [659, 262] on img at bounding box center [663, 260] width 8 height 9
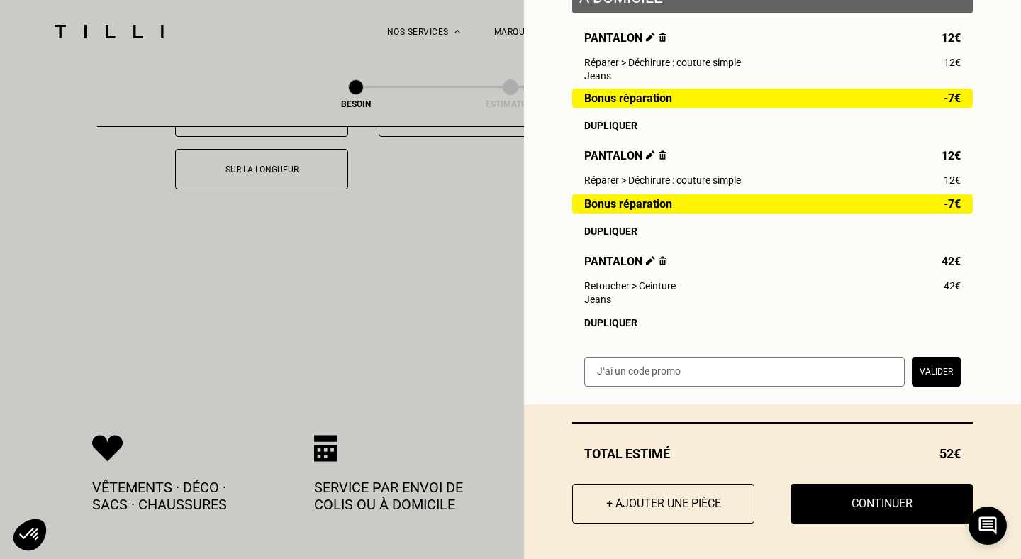
scroll to position [2984, 0]
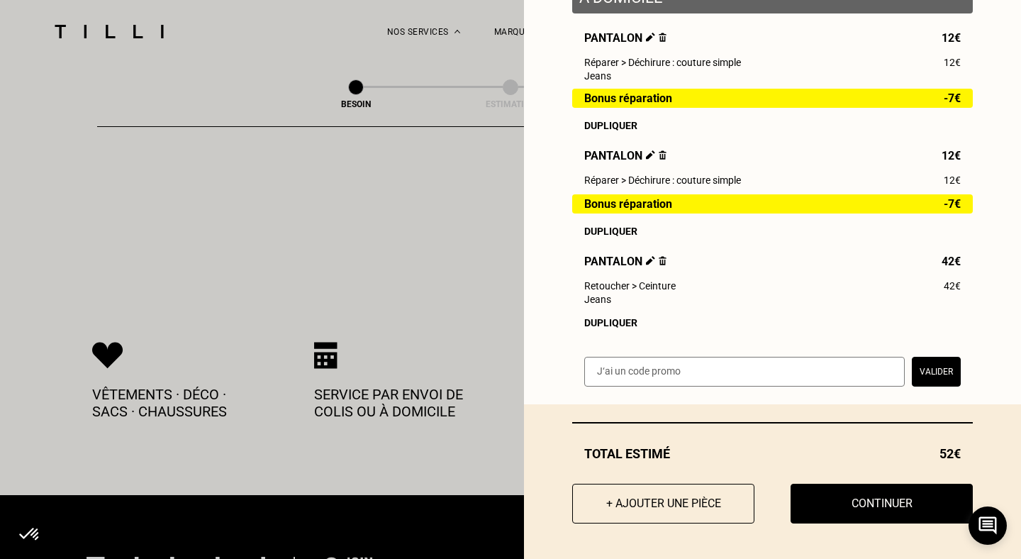
click at [649, 262] on img at bounding box center [650, 260] width 9 height 9
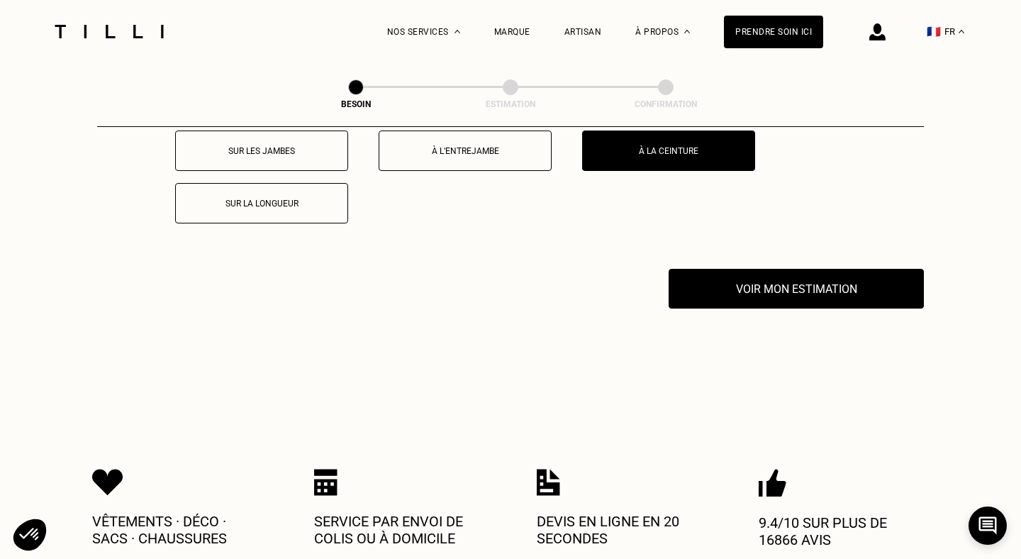
scroll to position [2700, 0]
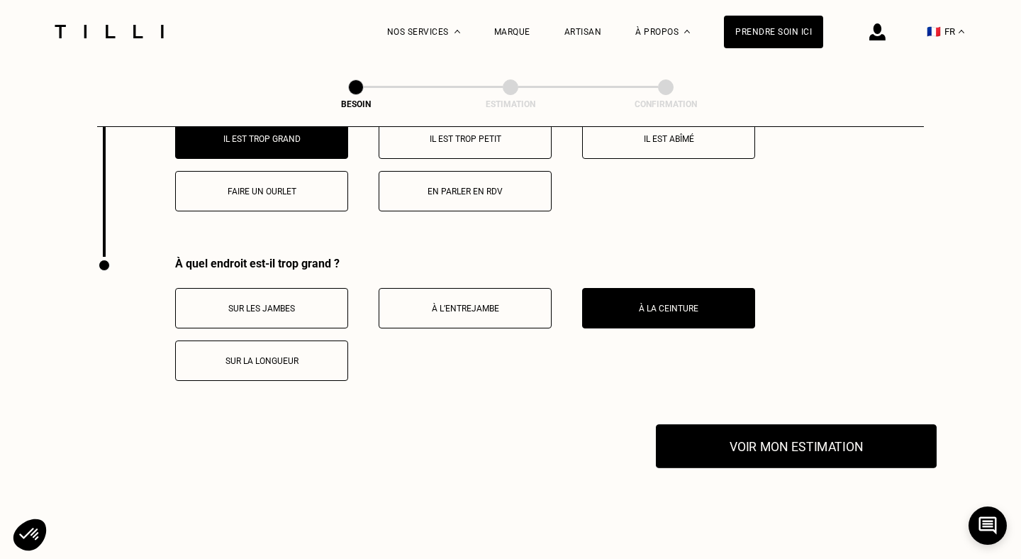
click at [768, 435] on button "Voir mon estimation" at bounding box center [796, 446] width 281 height 44
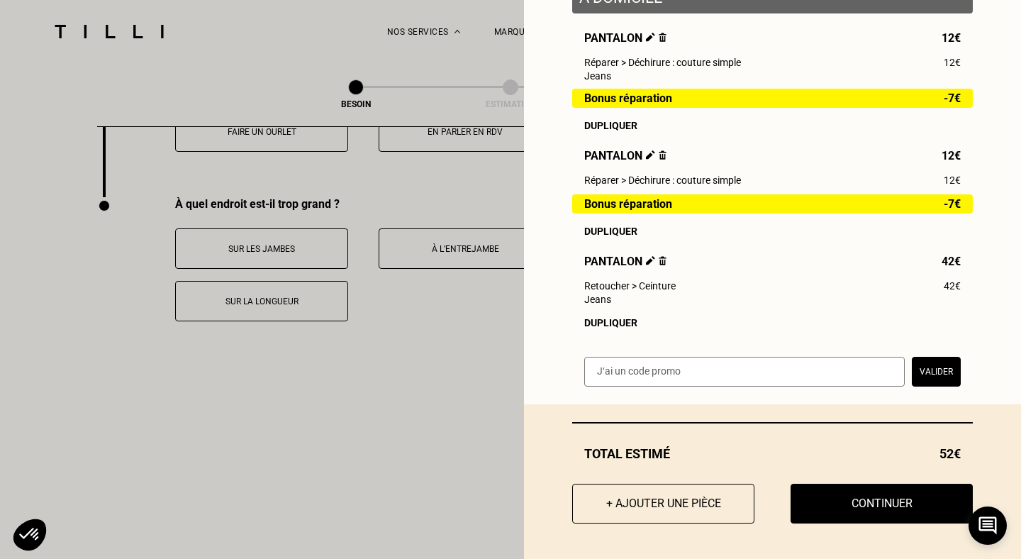
scroll to position [2766, 0]
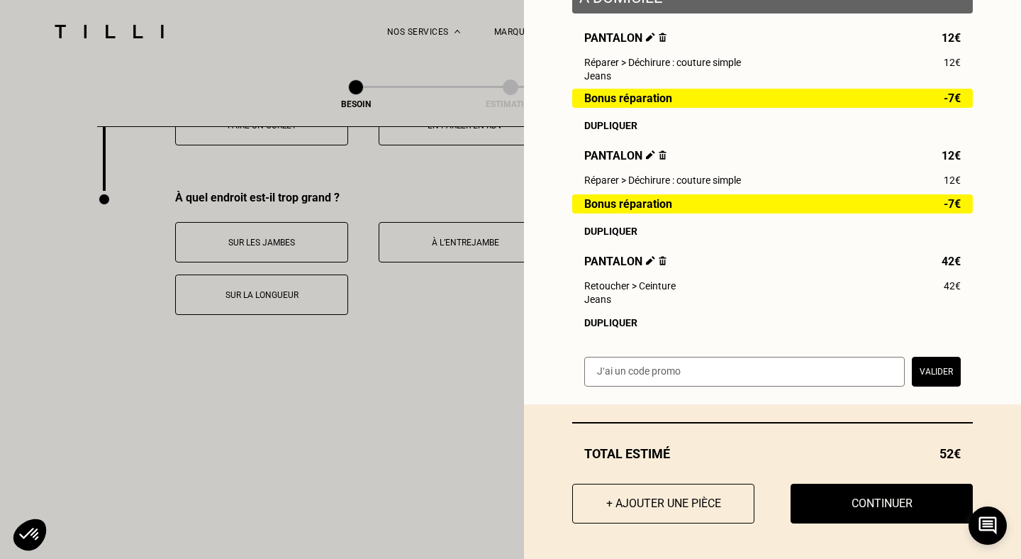
click at [664, 261] on img at bounding box center [663, 260] width 8 height 9
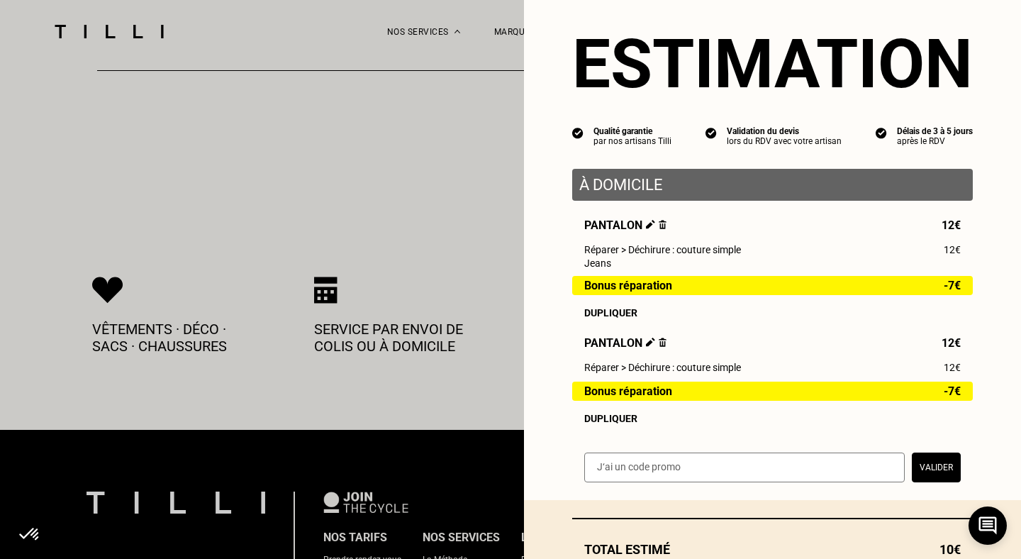
scroll to position [119, 0]
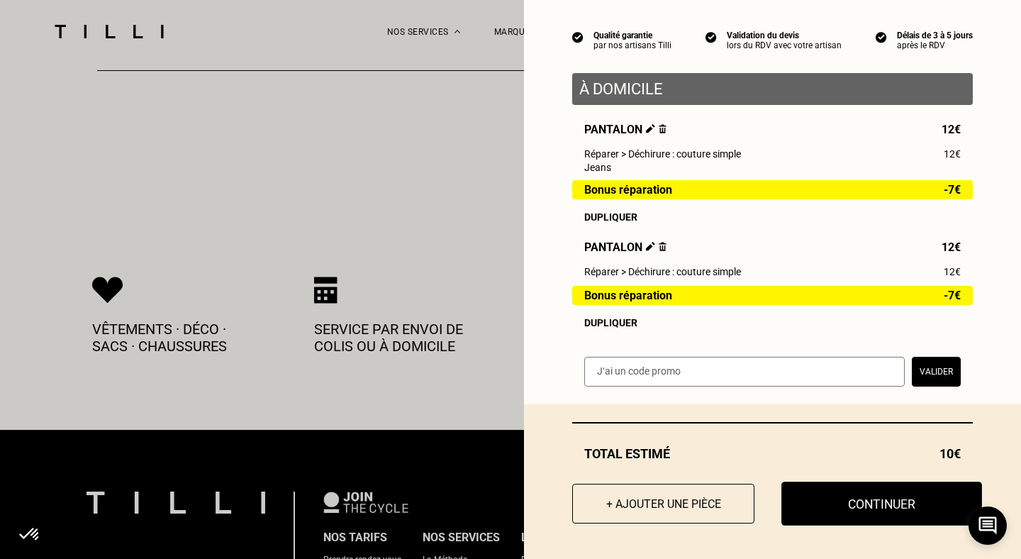
click at [860, 510] on button "Continuer" at bounding box center [881, 503] width 201 height 44
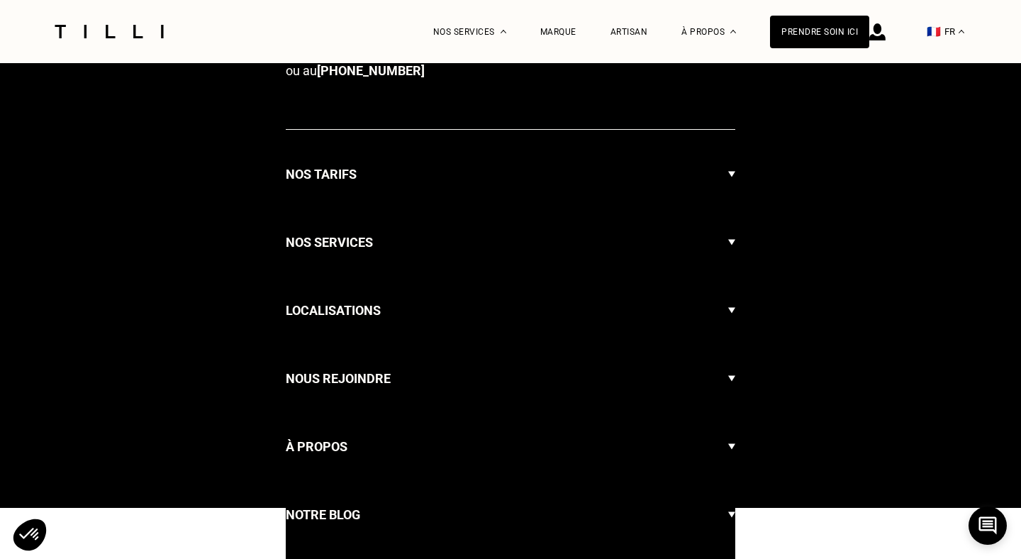
select select "FR"
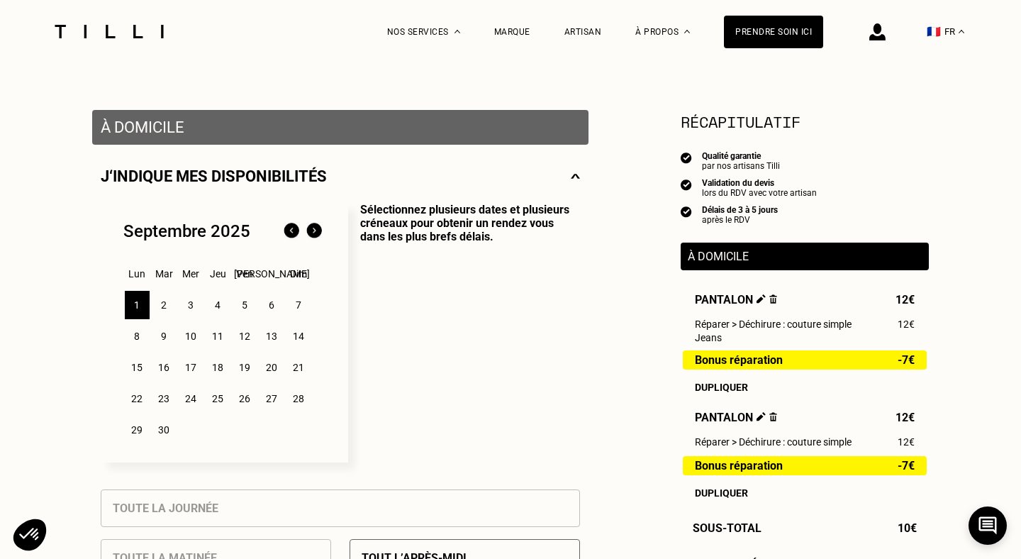
scroll to position [269, 0]
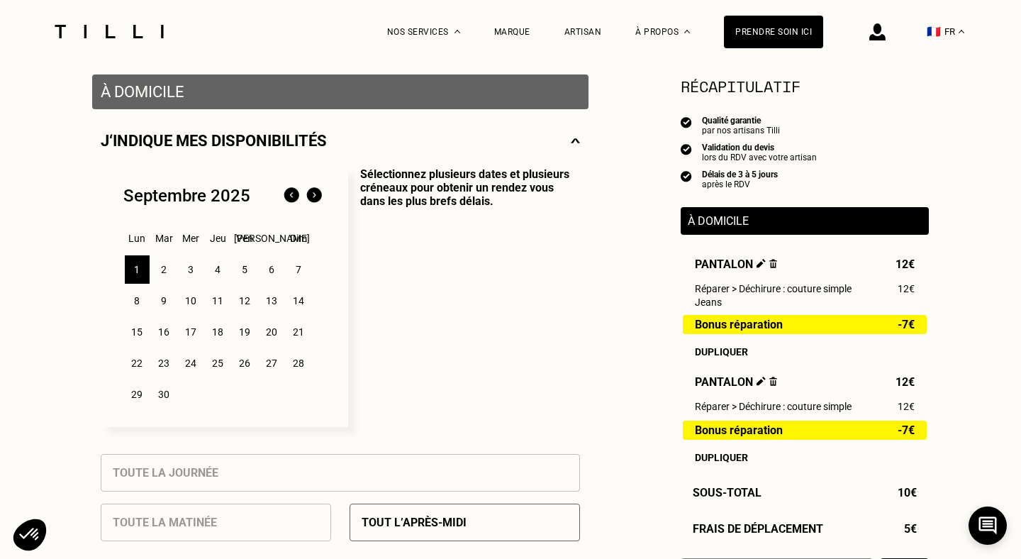
click at [167, 303] on div "9" at bounding box center [164, 300] width 25 height 28
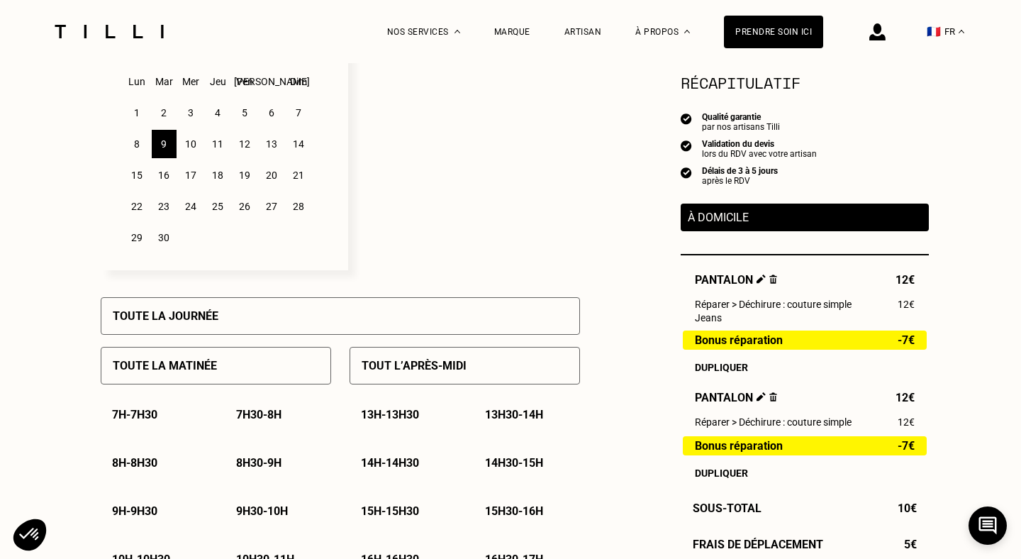
scroll to position [426, 0]
click at [260, 375] on div "Toute la matinée" at bounding box center [216, 365] width 230 height 38
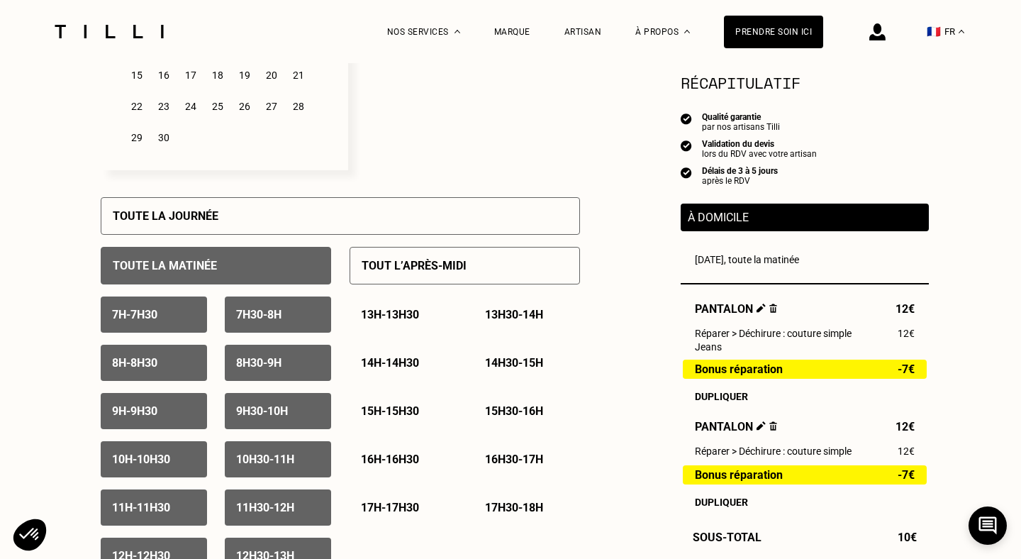
scroll to position [548, 0]
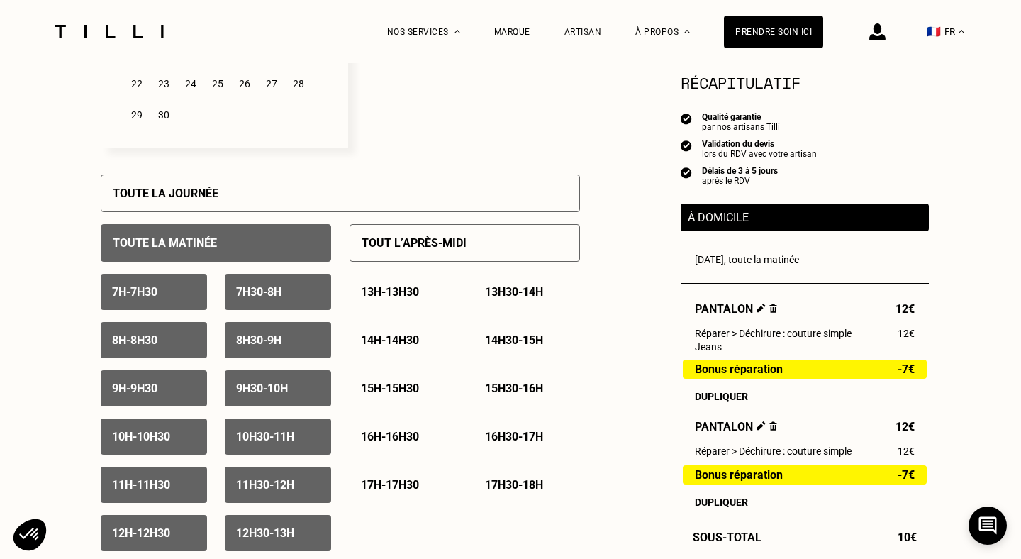
click at [157, 291] on p "7h - 7h30" at bounding box center [134, 291] width 45 height 13
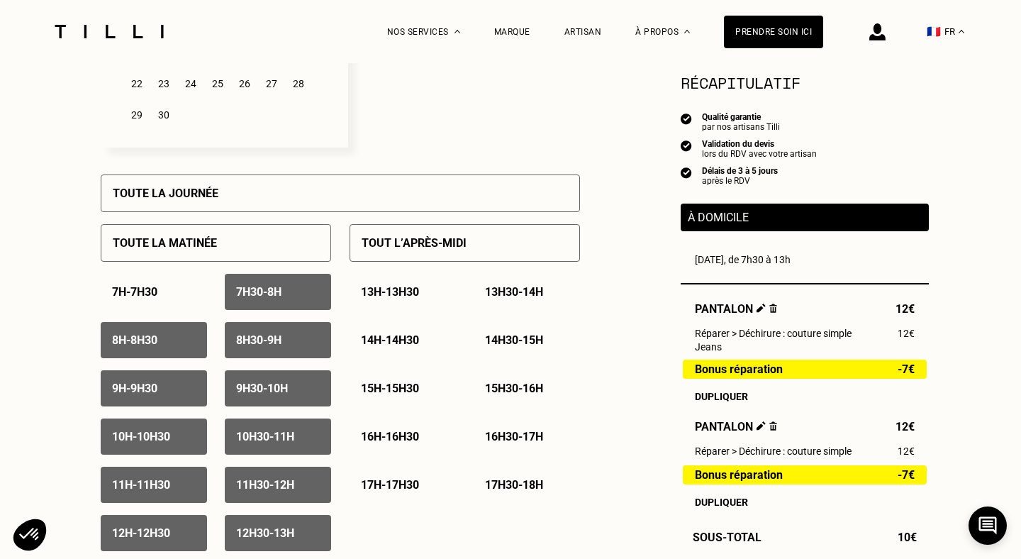
click at [157, 338] on p "8h - 8h30" at bounding box center [134, 339] width 45 height 13
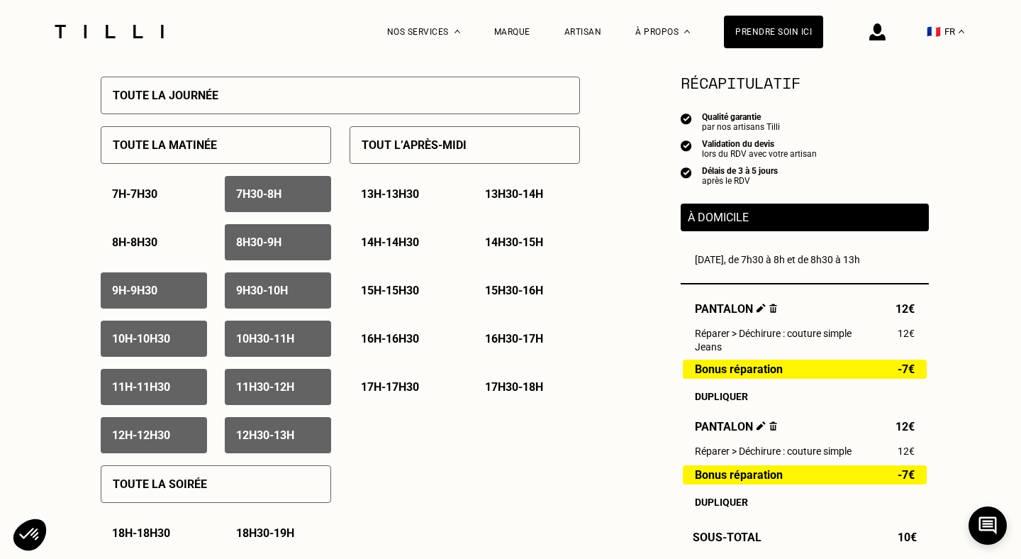
scroll to position [613, 0]
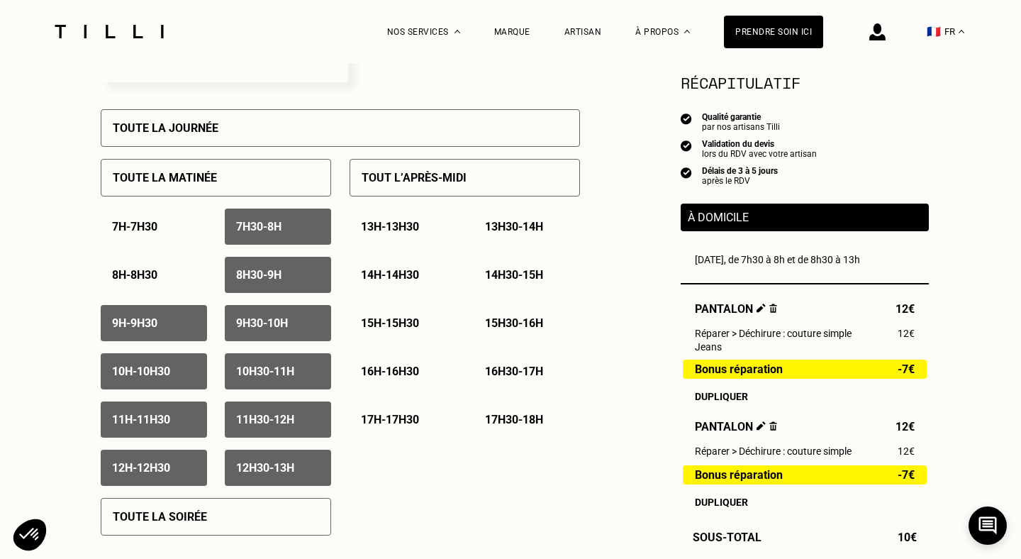
click at [395, 188] on div "Tout l’après-midi" at bounding box center [464, 178] width 230 height 38
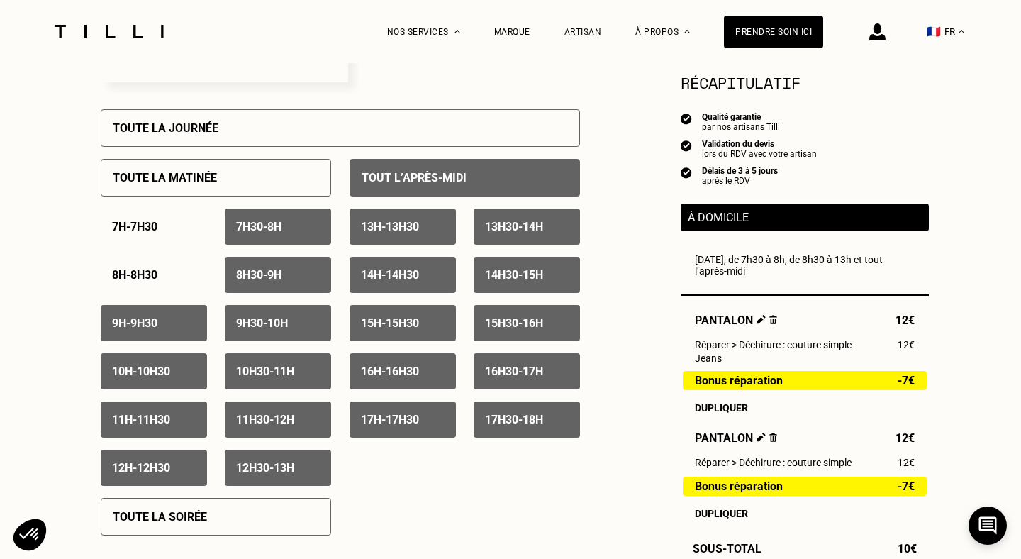
click at [465, 186] on div "Tout l’après-midi" at bounding box center [464, 178] width 230 height 38
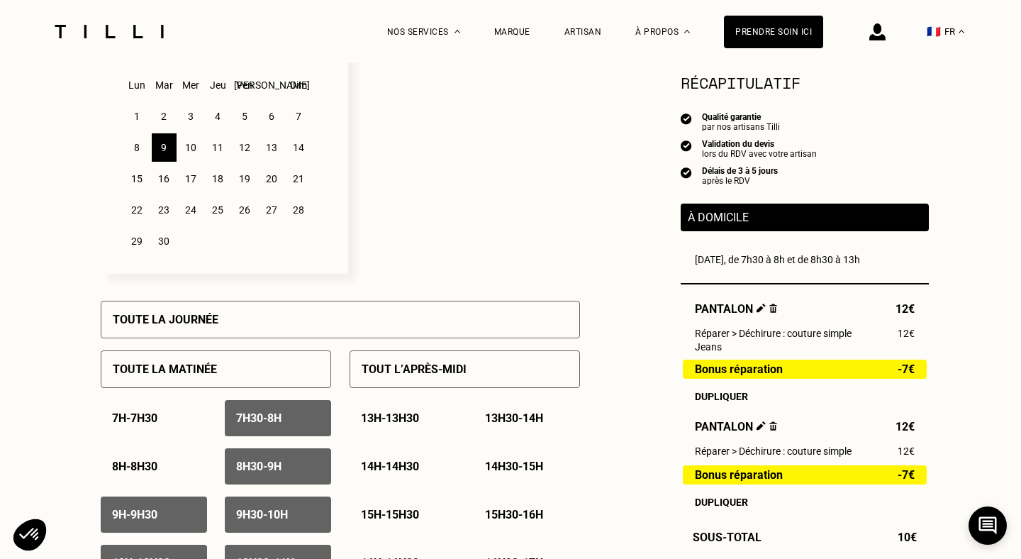
scroll to position [418, 0]
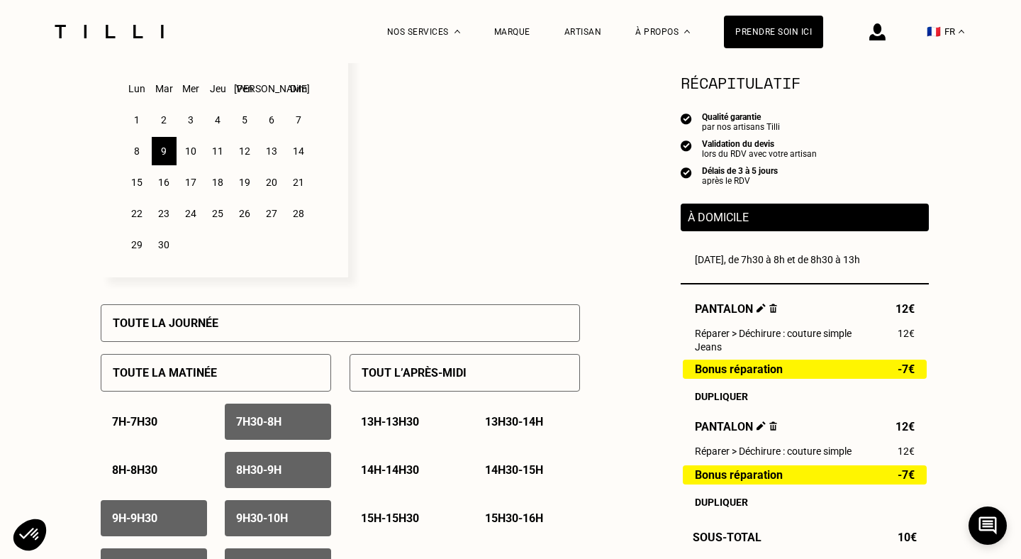
click at [196, 157] on div "10" at bounding box center [191, 151] width 25 height 28
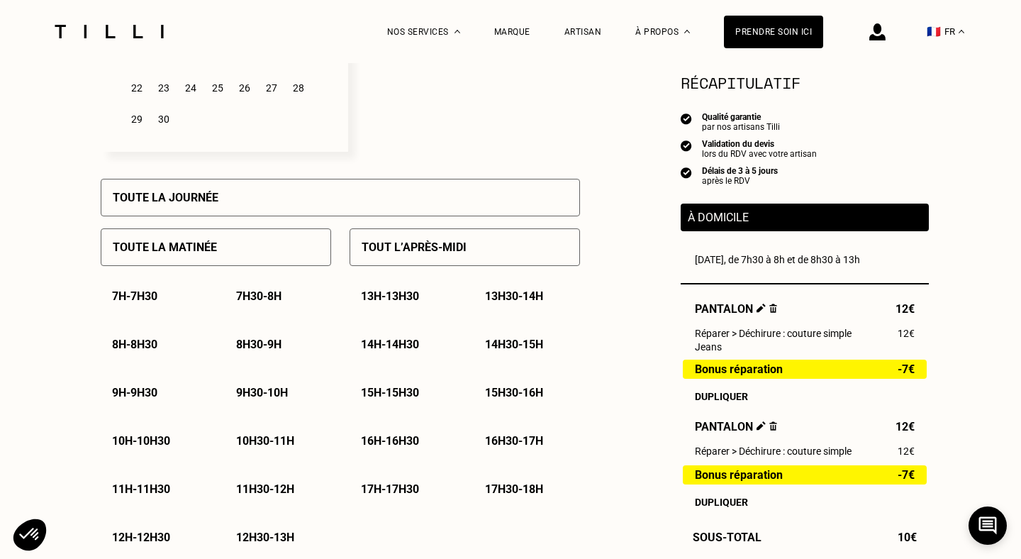
scroll to position [566, 0]
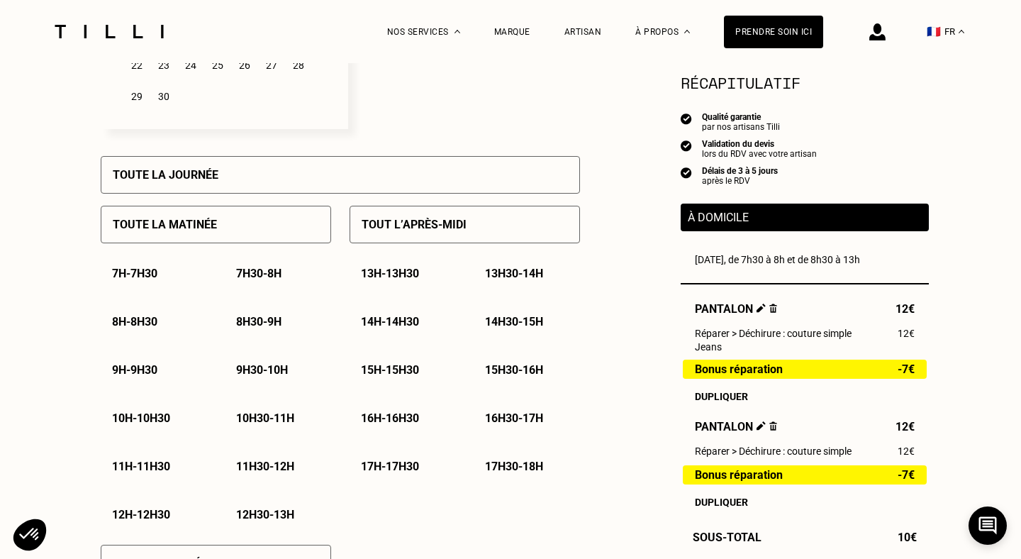
click at [185, 230] on p "Toute la matinée" at bounding box center [165, 224] width 104 height 13
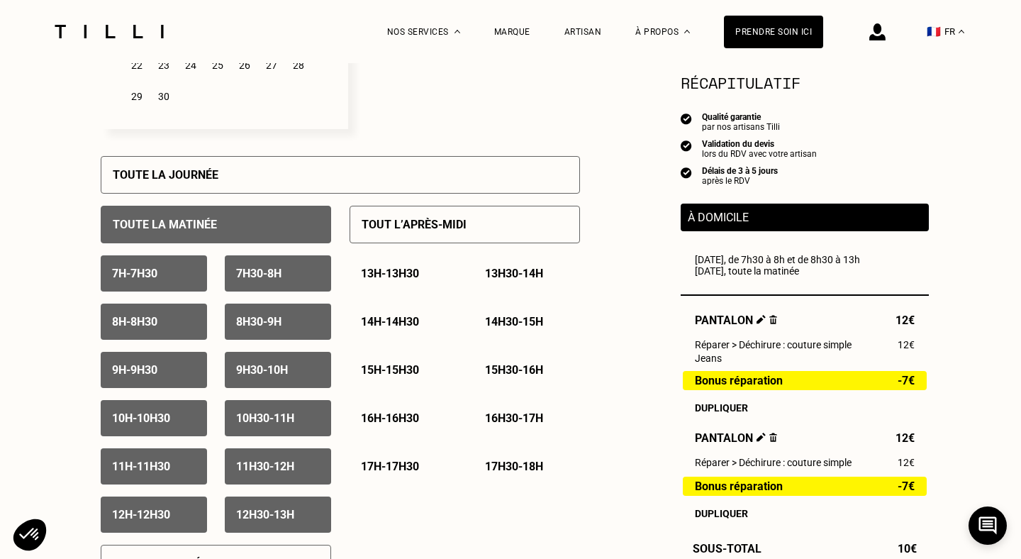
click at [155, 276] on p "7h - 7h30" at bounding box center [134, 273] width 45 height 13
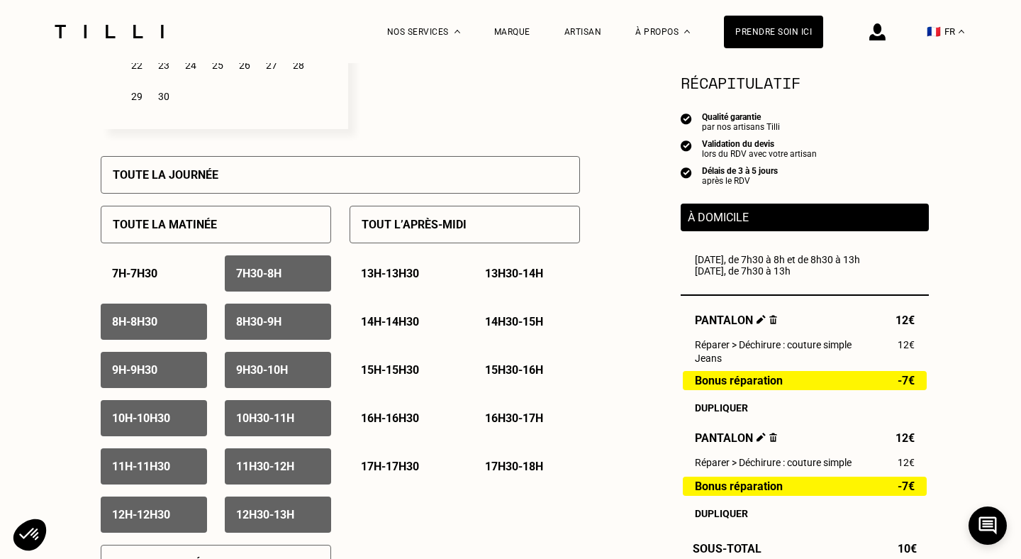
click at [157, 326] on p "8h - 8h30" at bounding box center [134, 321] width 45 height 13
click at [264, 472] on p "11h30 - 12h" at bounding box center [265, 465] width 58 height 13
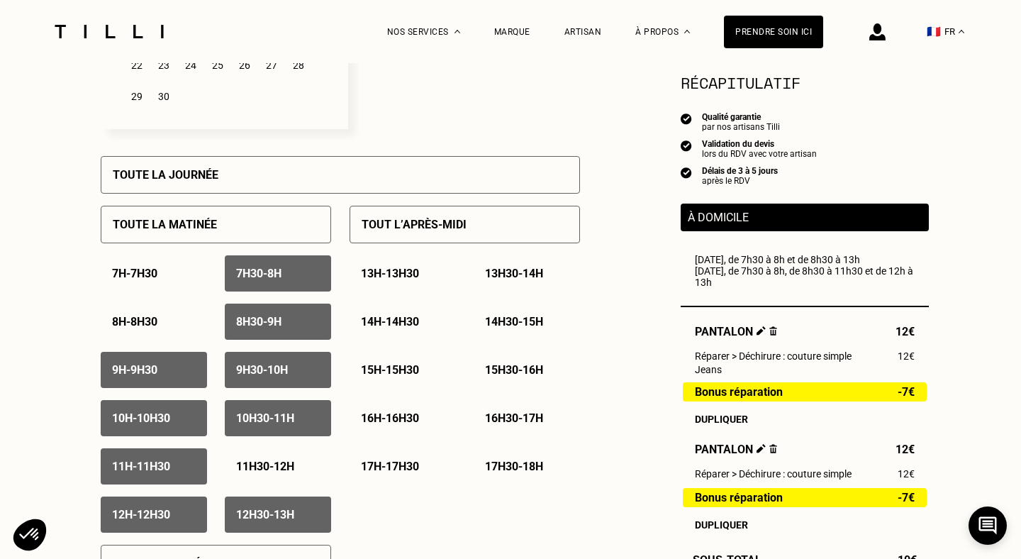
click at [268, 511] on p "12h30 - 13h" at bounding box center [265, 514] width 58 height 13
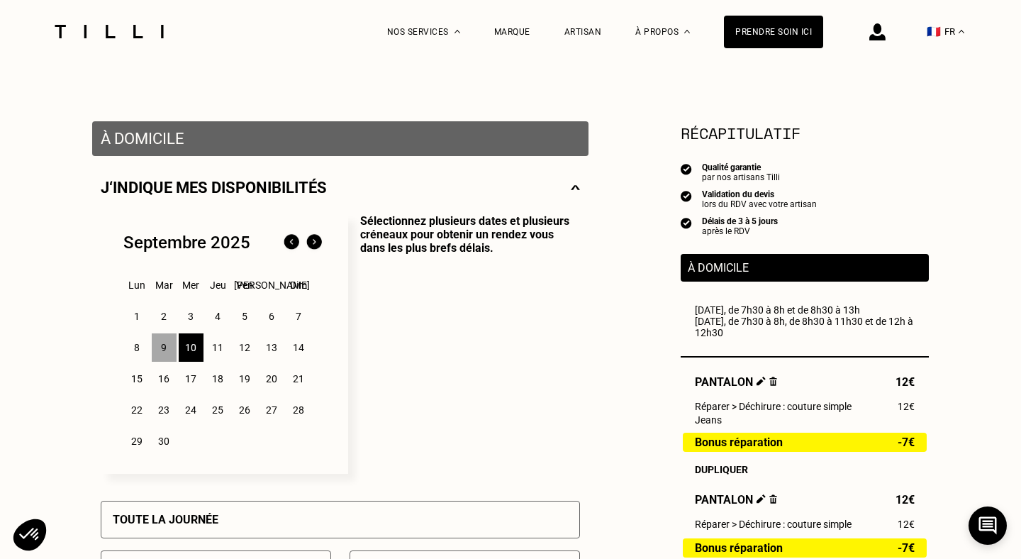
scroll to position [183, 0]
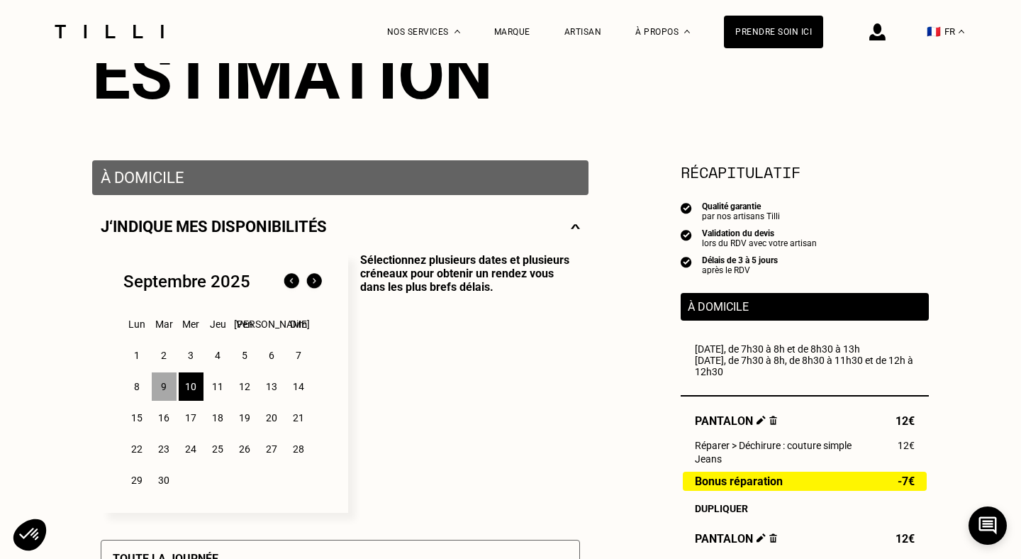
click at [223, 388] on div "11" at bounding box center [218, 386] width 25 height 28
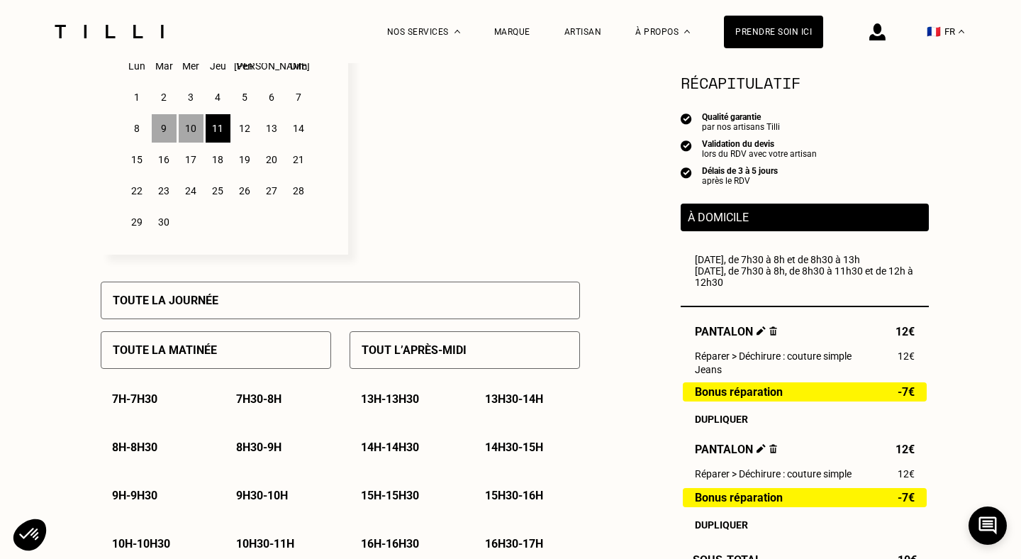
scroll to position [603, 0]
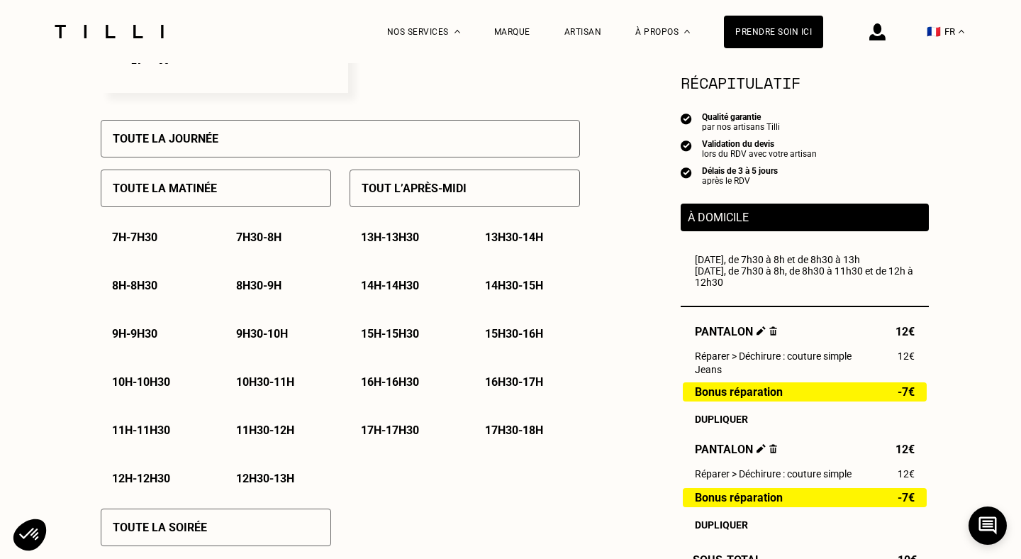
click at [155, 201] on div "Toute la matinée" at bounding box center [216, 188] width 230 height 38
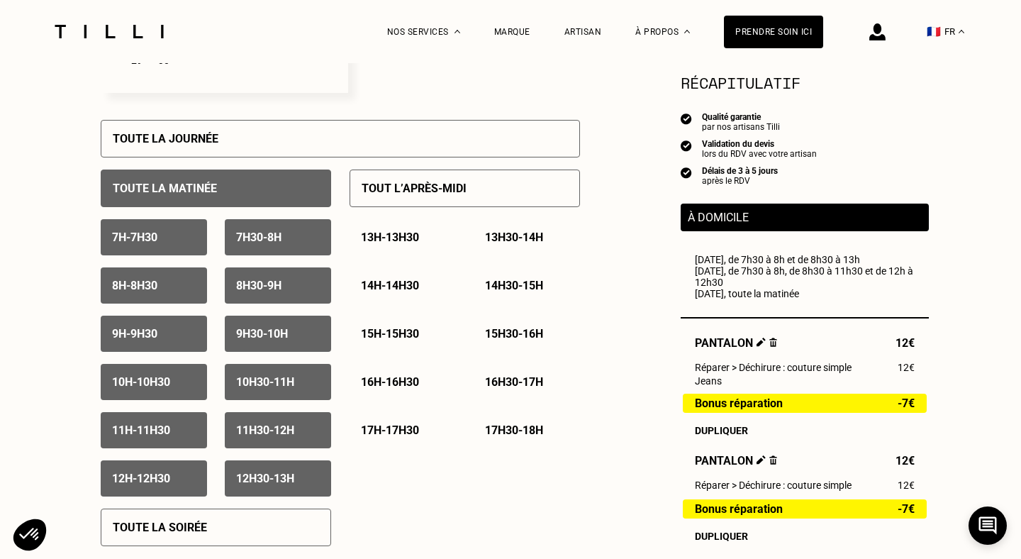
click at [151, 238] on p "7h - 7h30" at bounding box center [134, 236] width 45 height 13
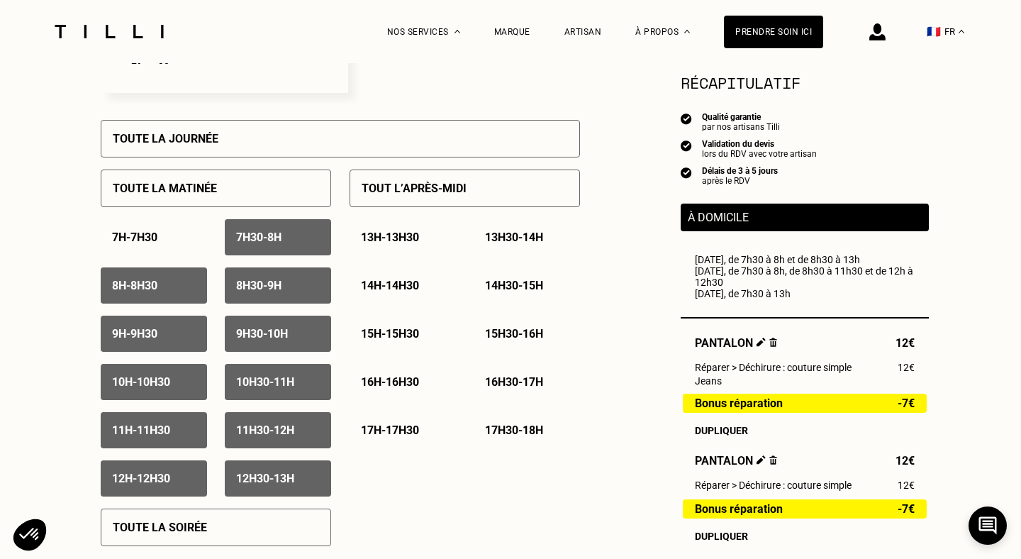
click at [153, 279] on div "8h - 8h30" at bounding box center [154, 285] width 106 height 36
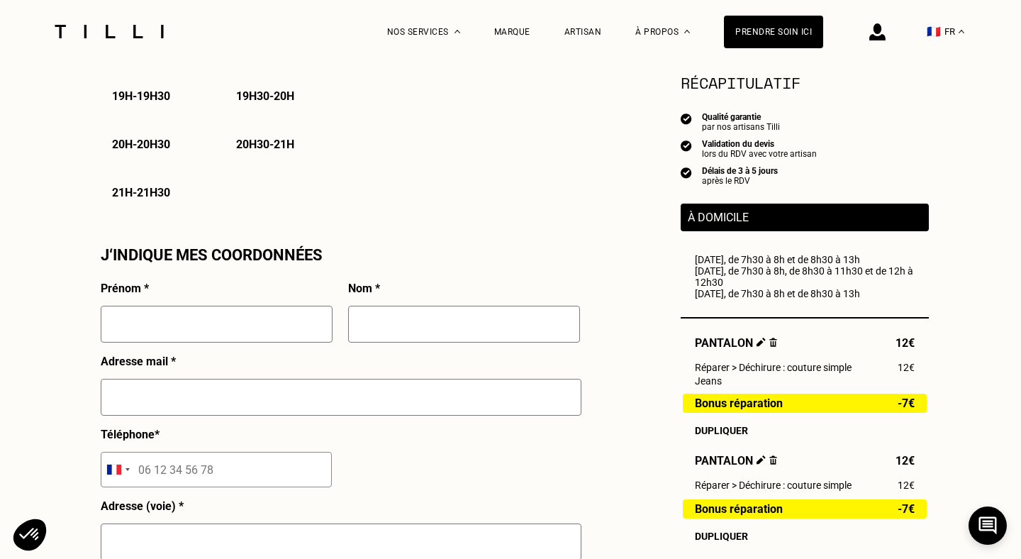
scroll to position [1131, 0]
click at [198, 320] on input "text" at bounding box center [217, 323] width 232 height 37
type input "[PERSON_NAME]"
type input "Franchini"
click at [174, 397] on input "joannafranchini@" at bounding box center [341, 396] width 481 height 37
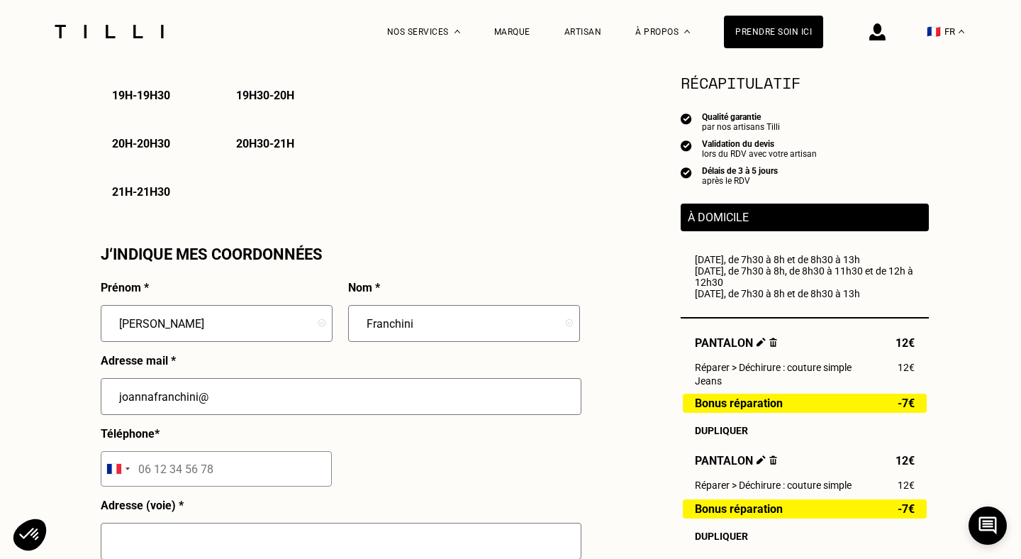
click at [216, 396] on input "joannafranchini@" at bounding box center [341, 396] width 481 height 37
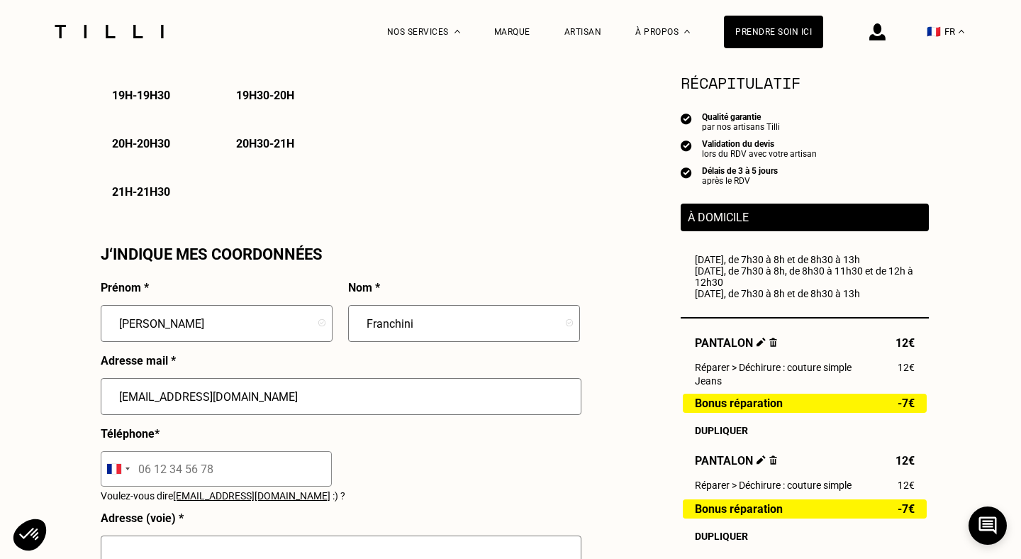
type input "[EMAIL_ADDRESS][DOMAIN_NAME]"
click at [150, 474] on input "tel" at bounding box center [216, 468] width 231 height 35
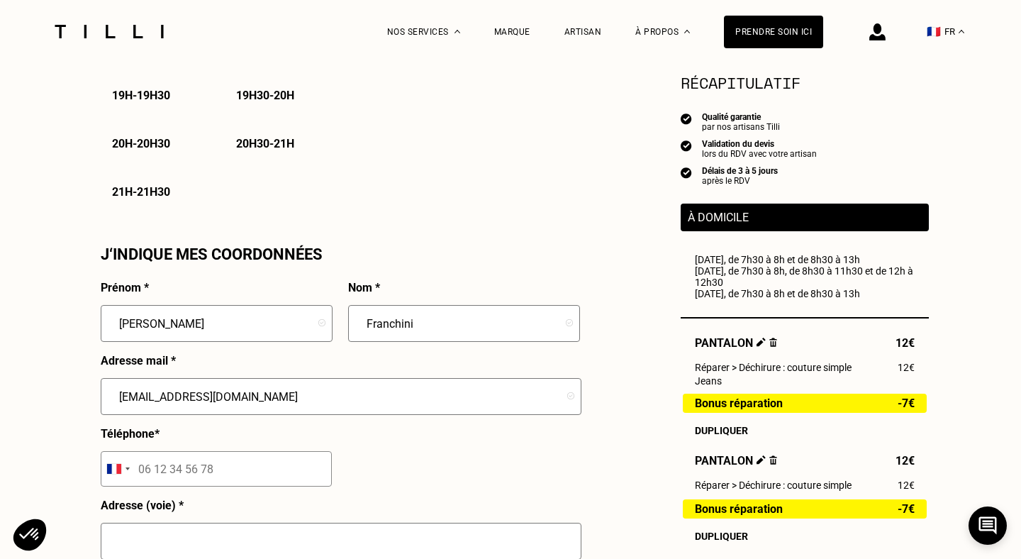
click at [149, 467] on input "tel" at bounding box center [216, 468] width 231 height 35
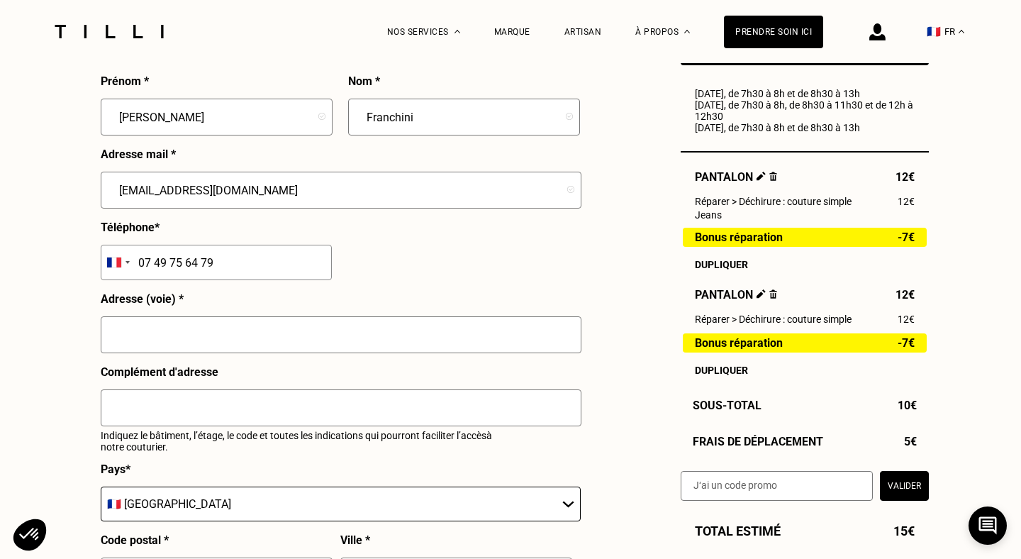
scroll to position [1382, 0]
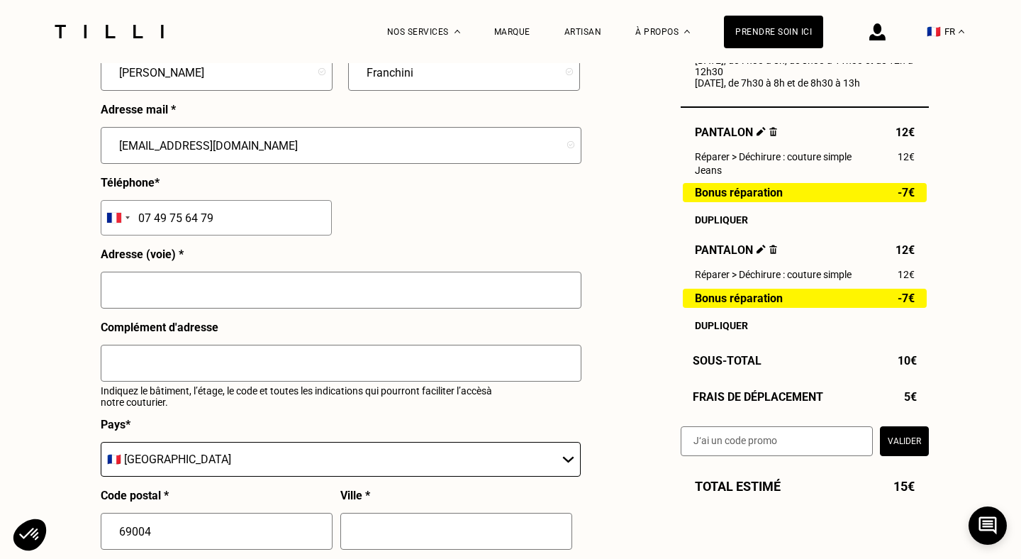
type input "07 49 75 64 79"
click at [179, 301] on input "text" at bounding box center [341, 289] width 481 height 37
type input "[STREET_ADDRESS]"
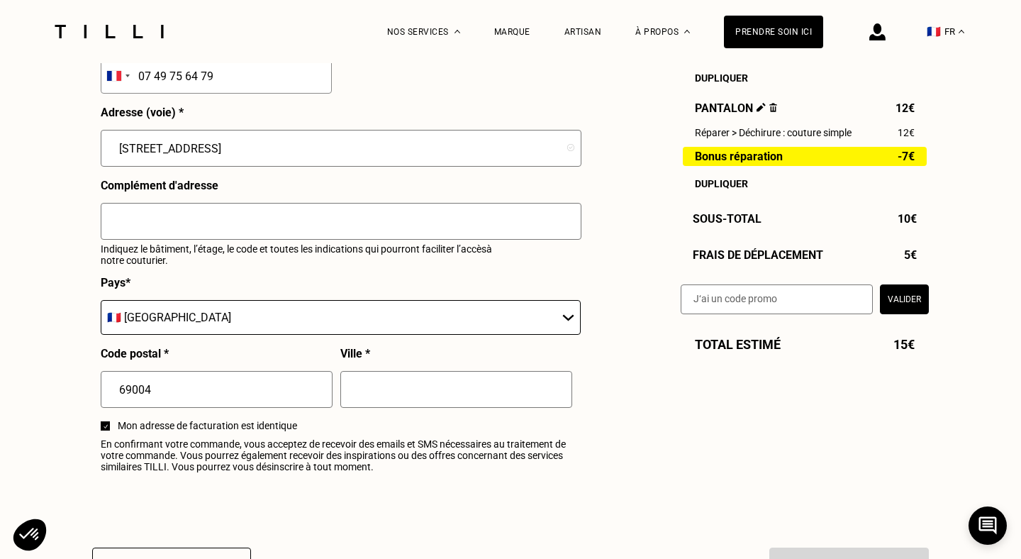
scroll to position [1608, 0]
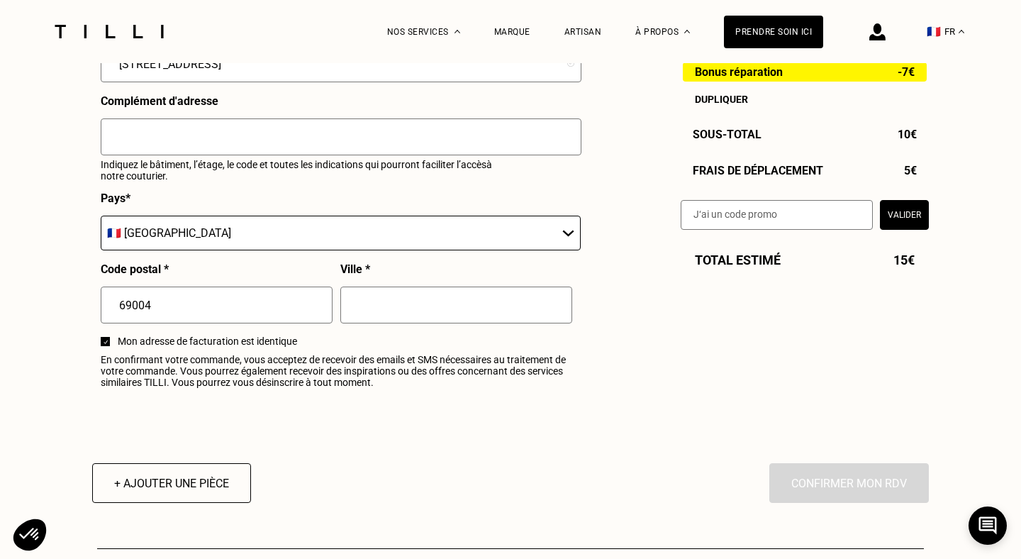
click at [390, 307] on input "text" at bounding box center [456, 304] width 232 height 37
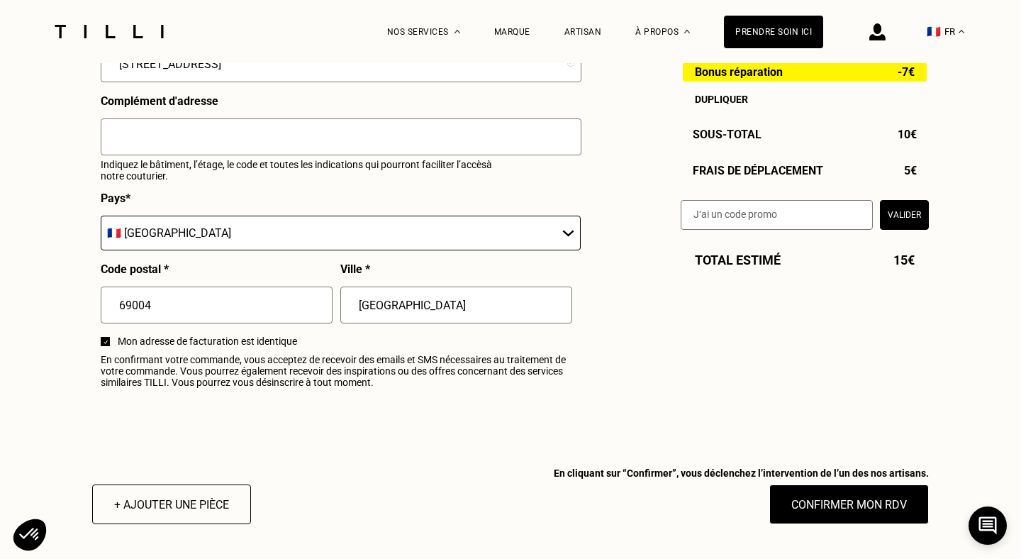
type input "[GEOGRAPHIC_DATA]"
click at [364, 368] on span "En confirmant votre commande, vous acceptez de recevoir des emails et SMS néces…" at bounding box center [340, 371] width 479 height 34
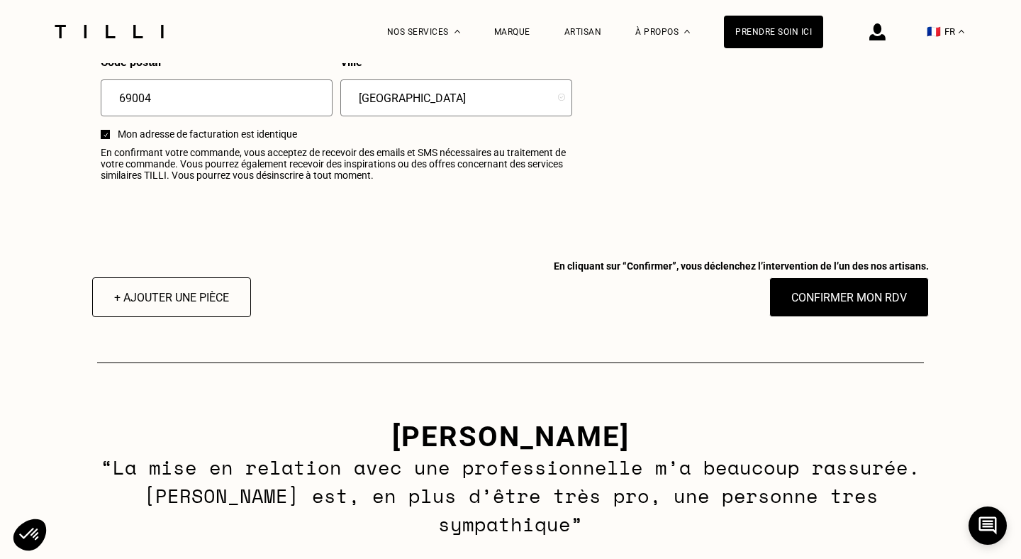
scroll to position [1813, 0]
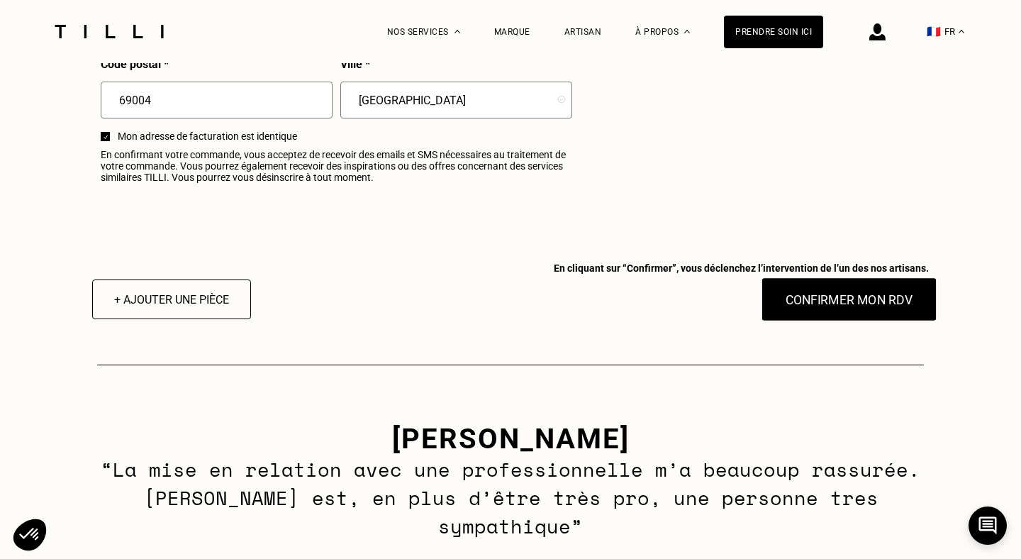
click at [847, 299] on button "Confirmer mon RDV" at bounding box center [849, 299] width 176 height 44
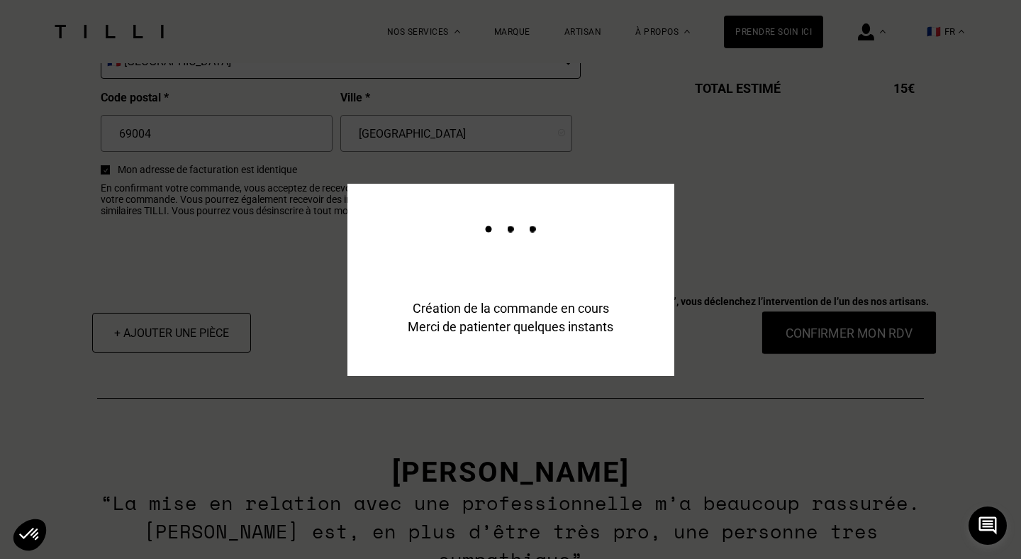
scroll to position [1847, 0]
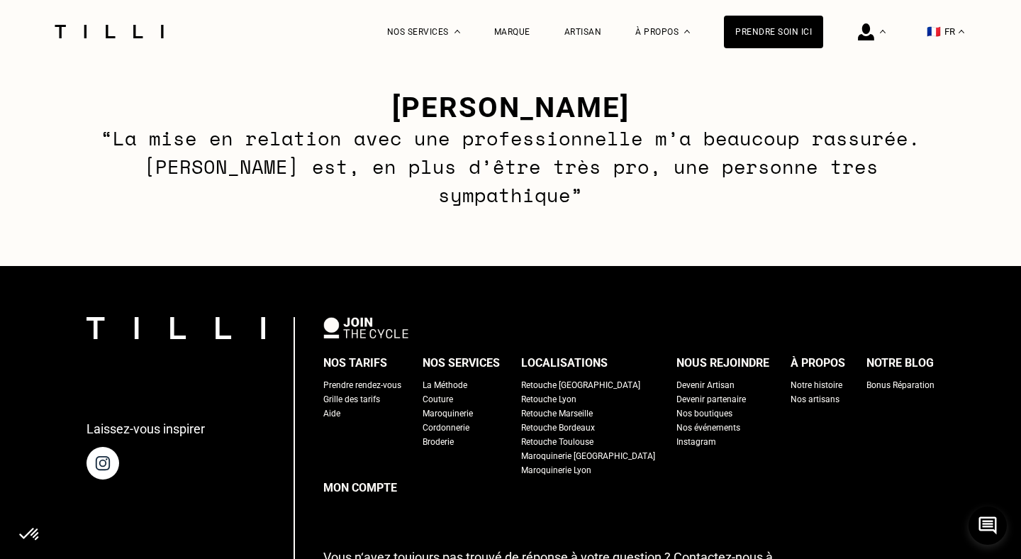
scroll to position [1127, 0]
